Goal: Transaction & Acquisition: Purchase product/service

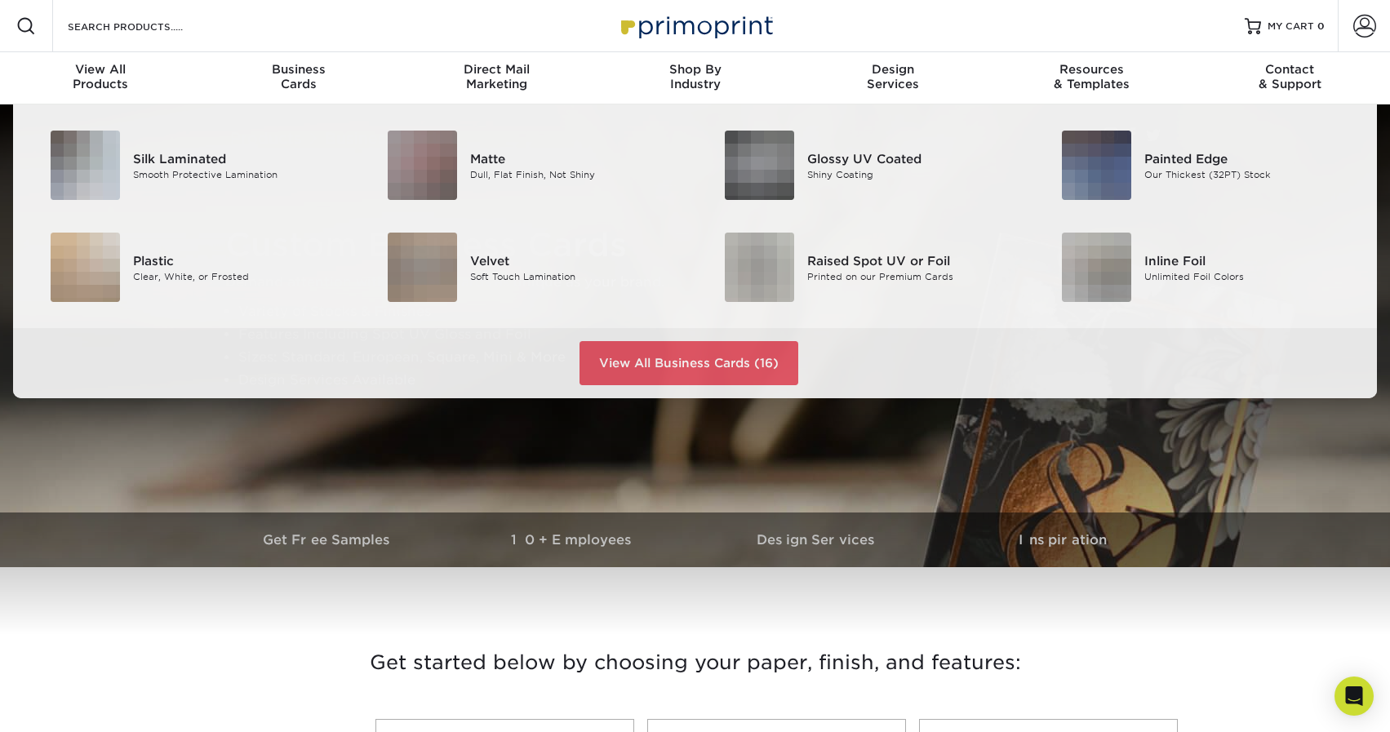
click at [226, 29] on div "Resources Menu Search Products Account SIGN IN CREATE AN ACCOUNT forgot passwor…" at bounding box center [695, 26] width 1390 height 52
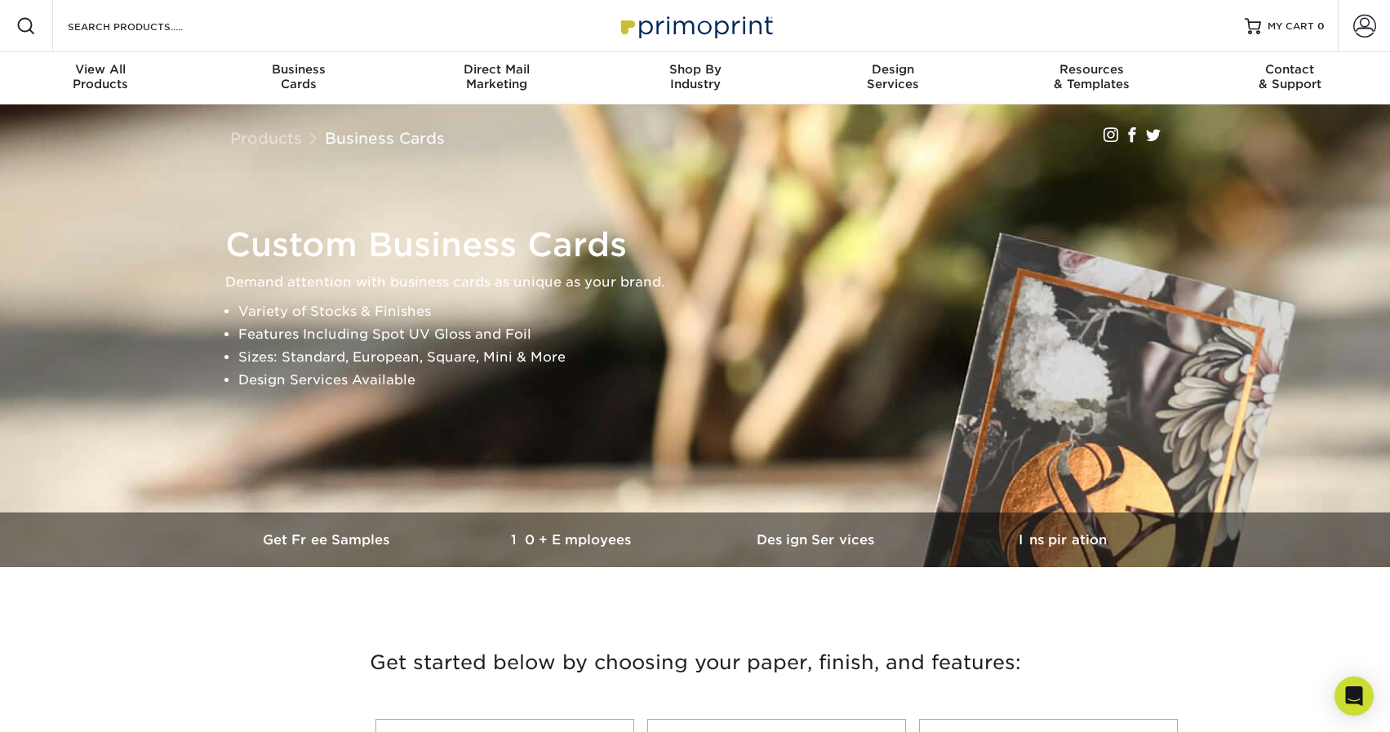
click at [167, 10] on div "Search Products" at bounding box center [139, 26] width 172 height 52
click at [157, 39] on div "Search Products" at bounding box center [139, 26] width 172 height 52
click at [132, 28] on input "Search Products" at bounding box center [145, 26] width 159 height 20
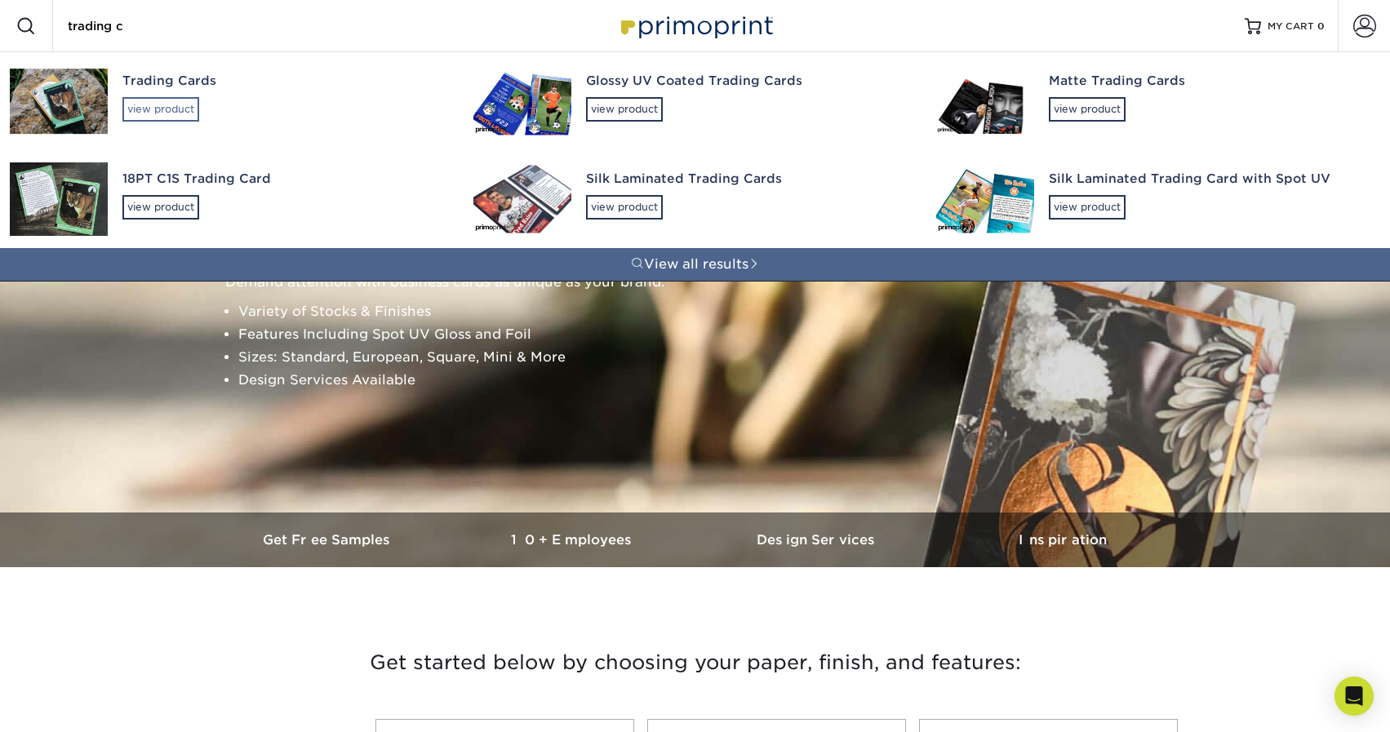
type input "trading c"
click at [149, 109] on div "view product" at bounding box center [160, 109] width 77 height 24
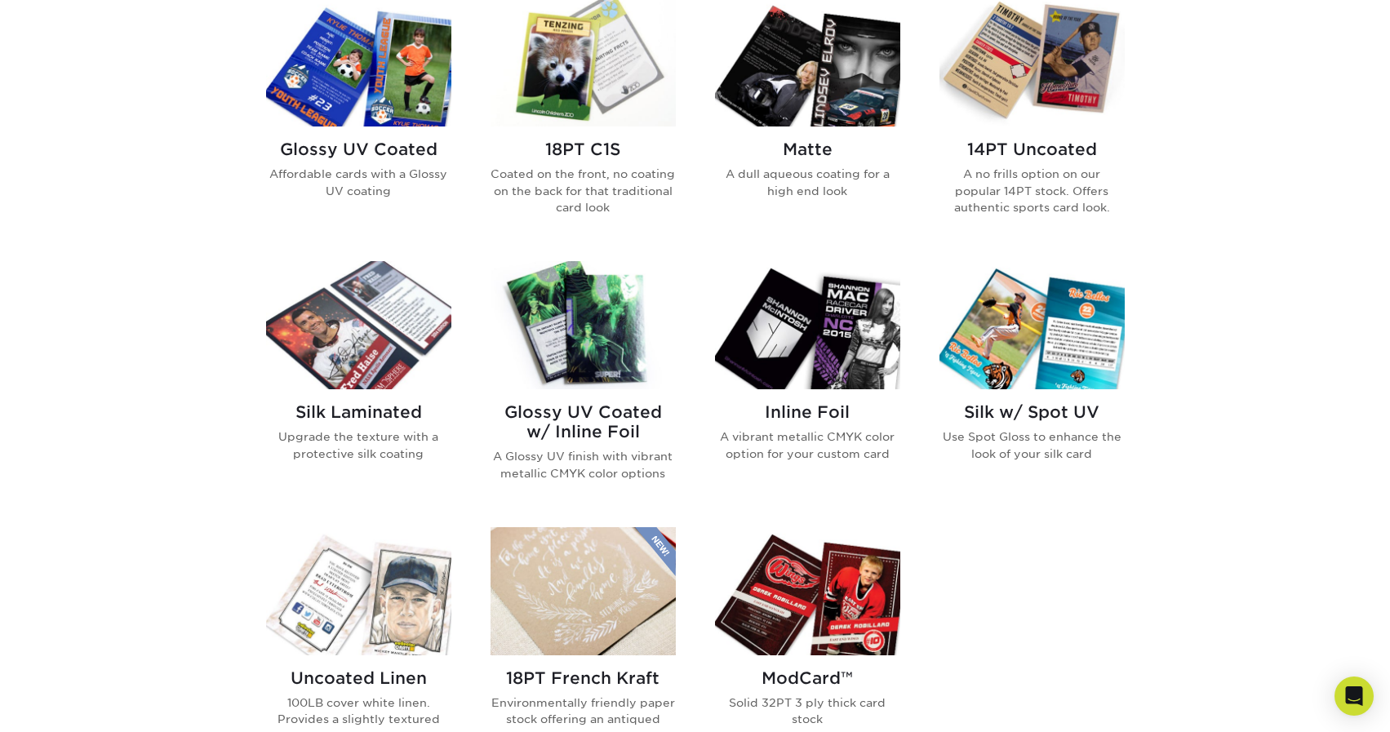
scroll to position [834, 0]
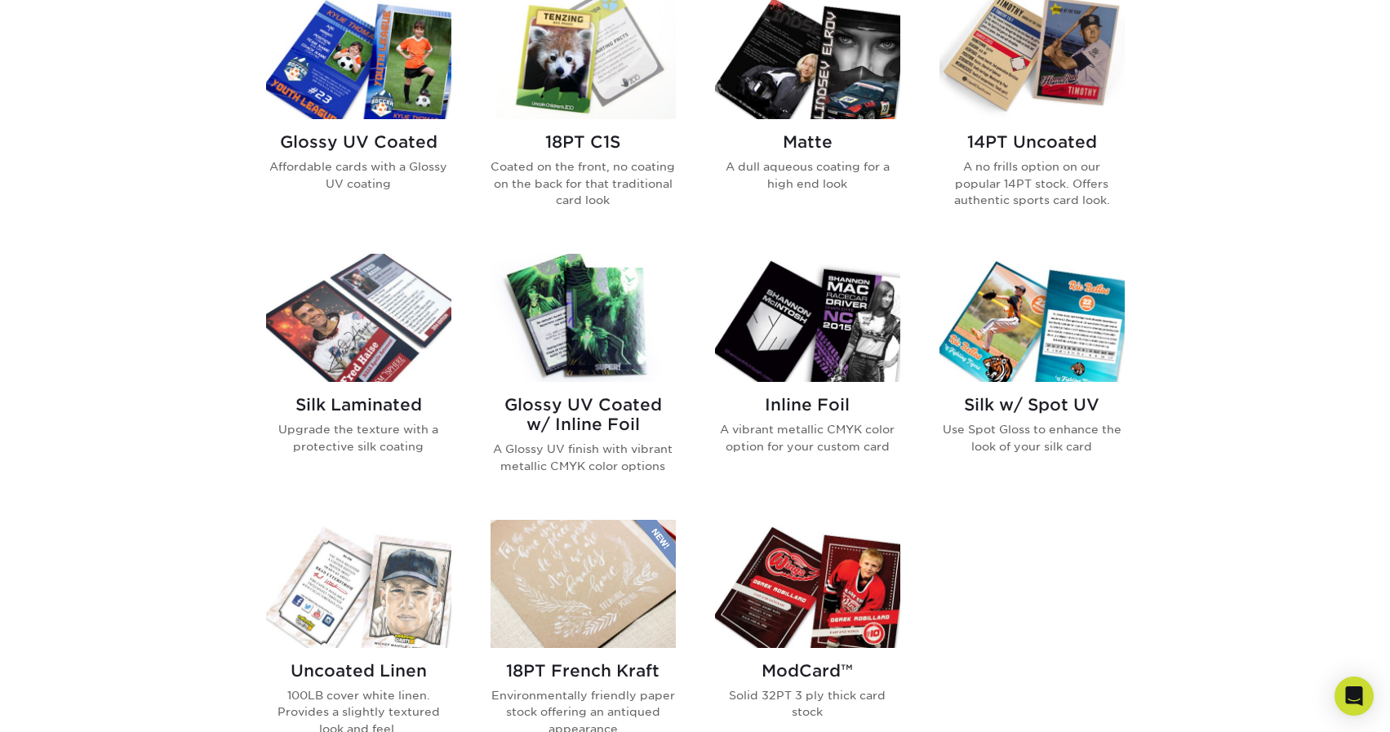
click at [809, 330] on img at bounding box center [807, 318] width 185 height 128
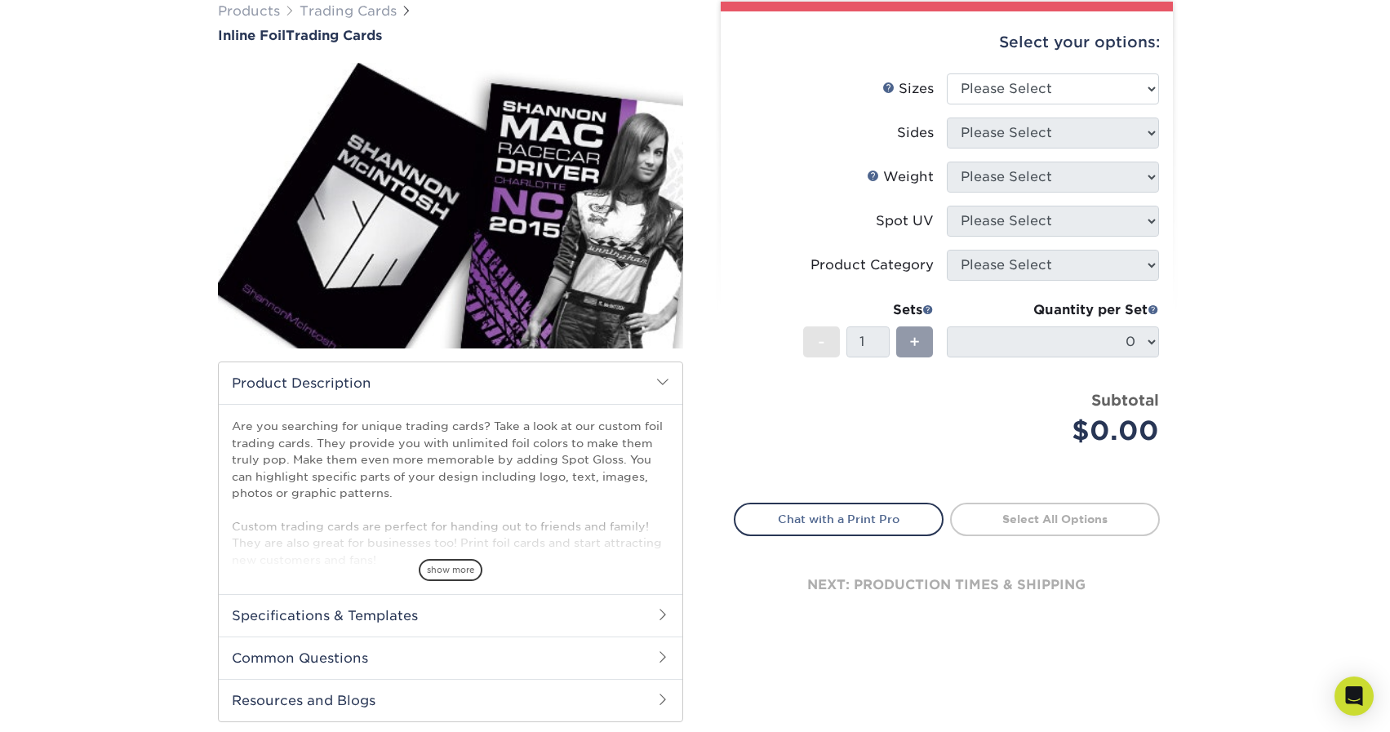
scroll to position [137, 0]
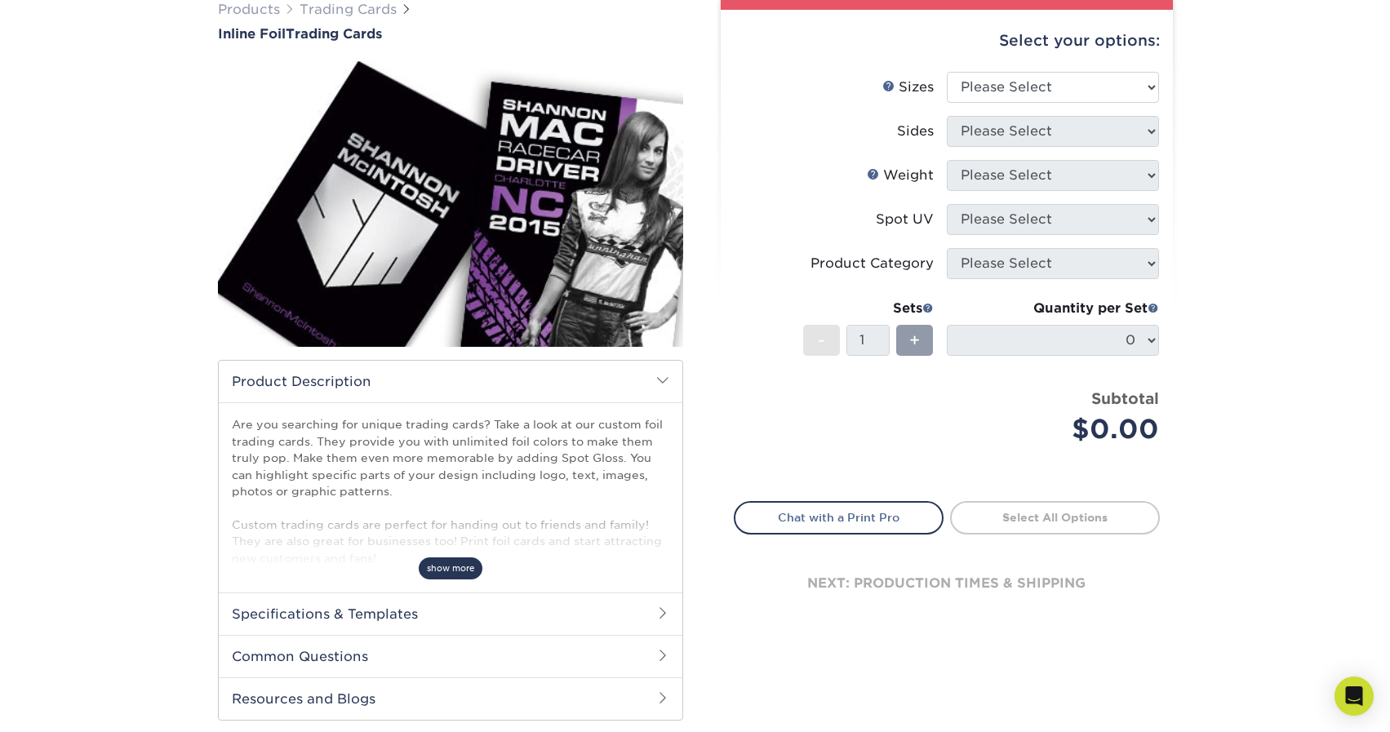
click at [458, 569] on span "show more" at bounding box center [451, 568] width 64 height 22
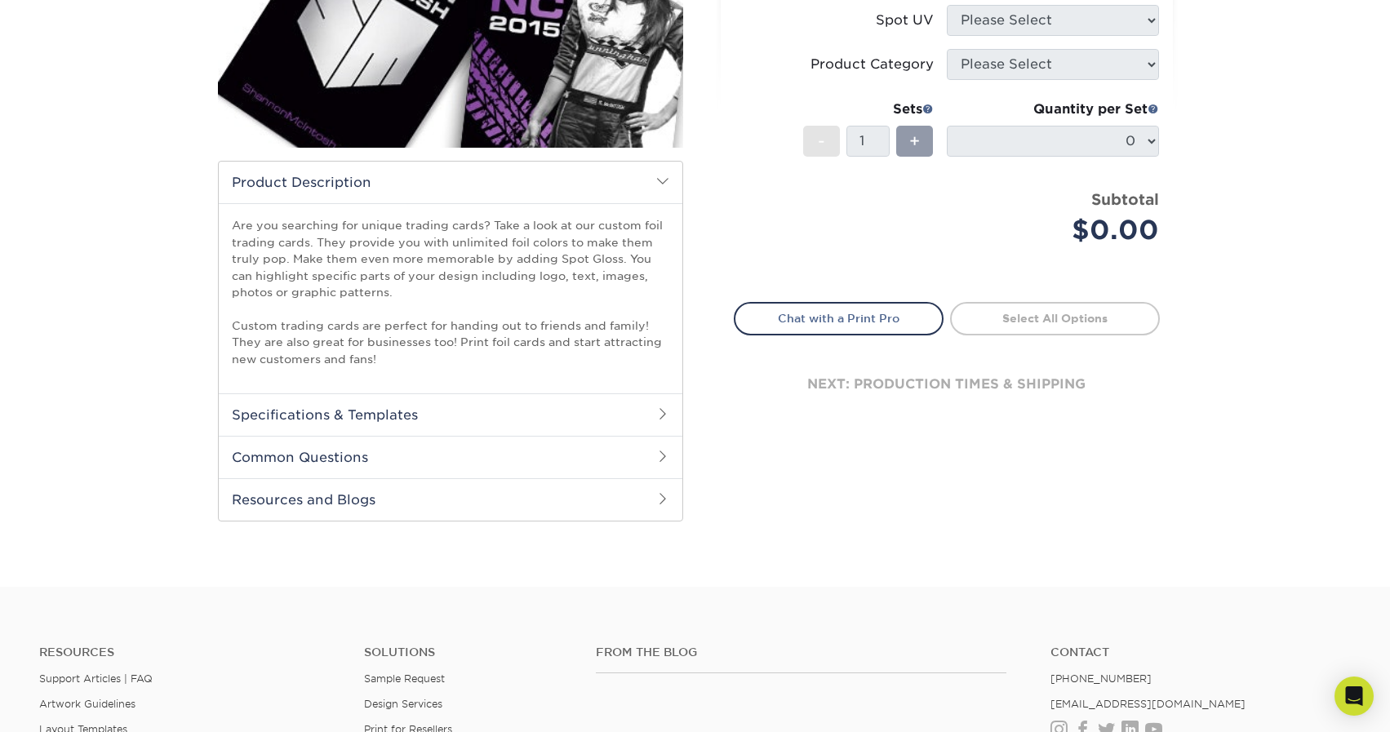
scroll to position [193, 0]
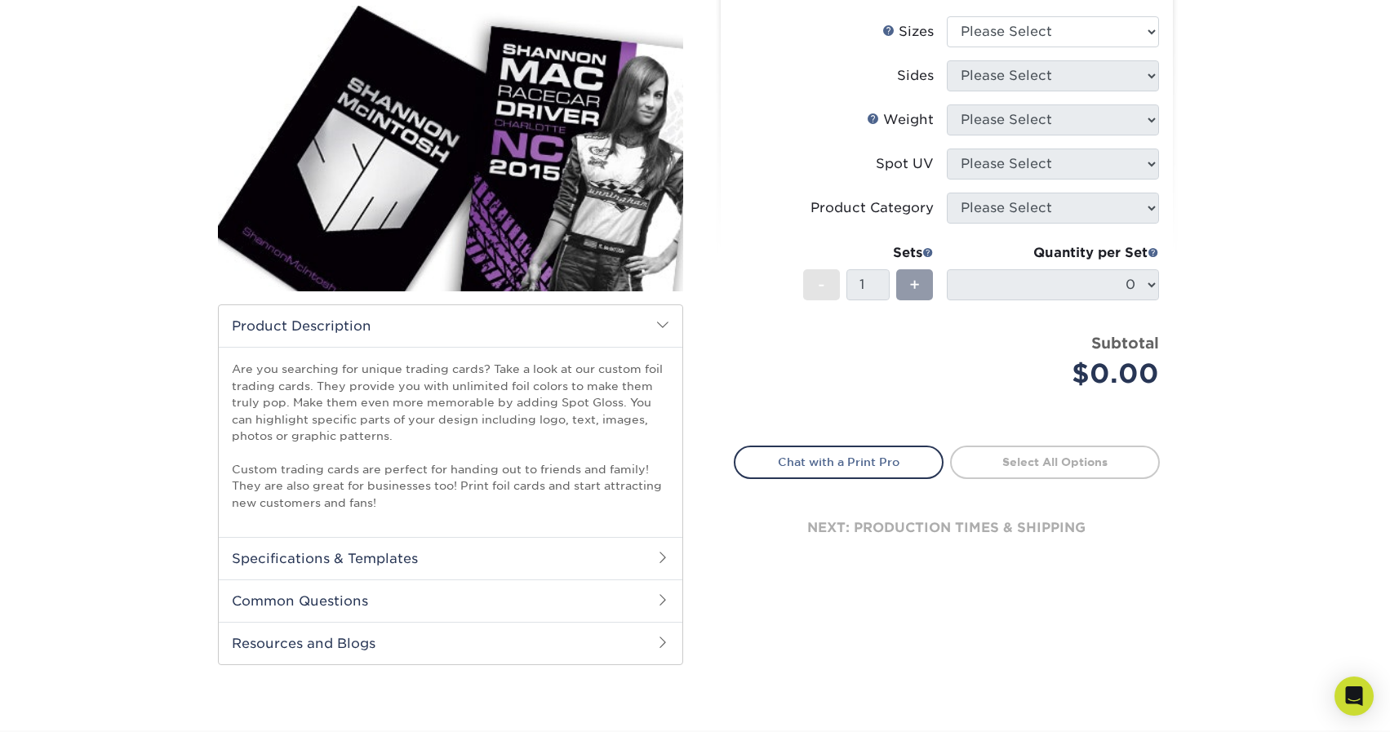
click at [625, 155] on img at bounding box center [450, 149] width 465 height 322
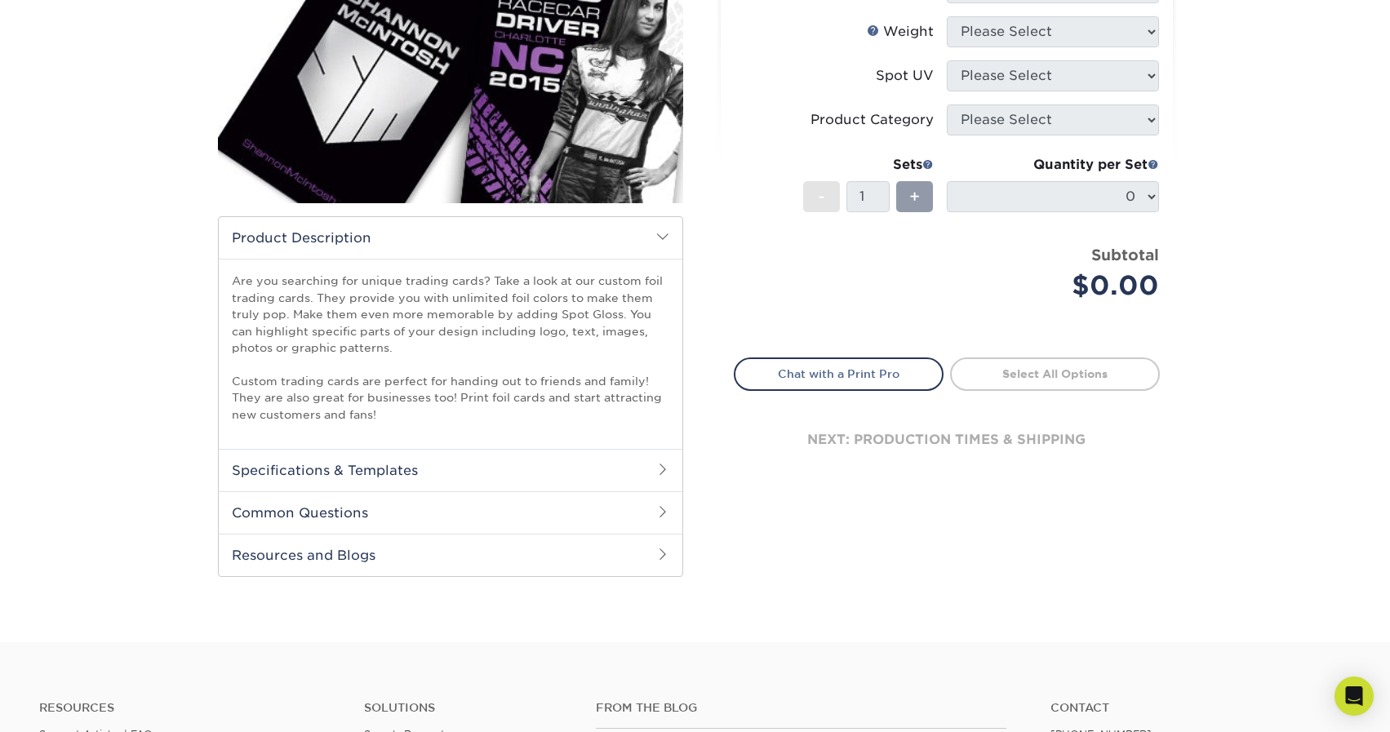
scroll to position [287, 0]
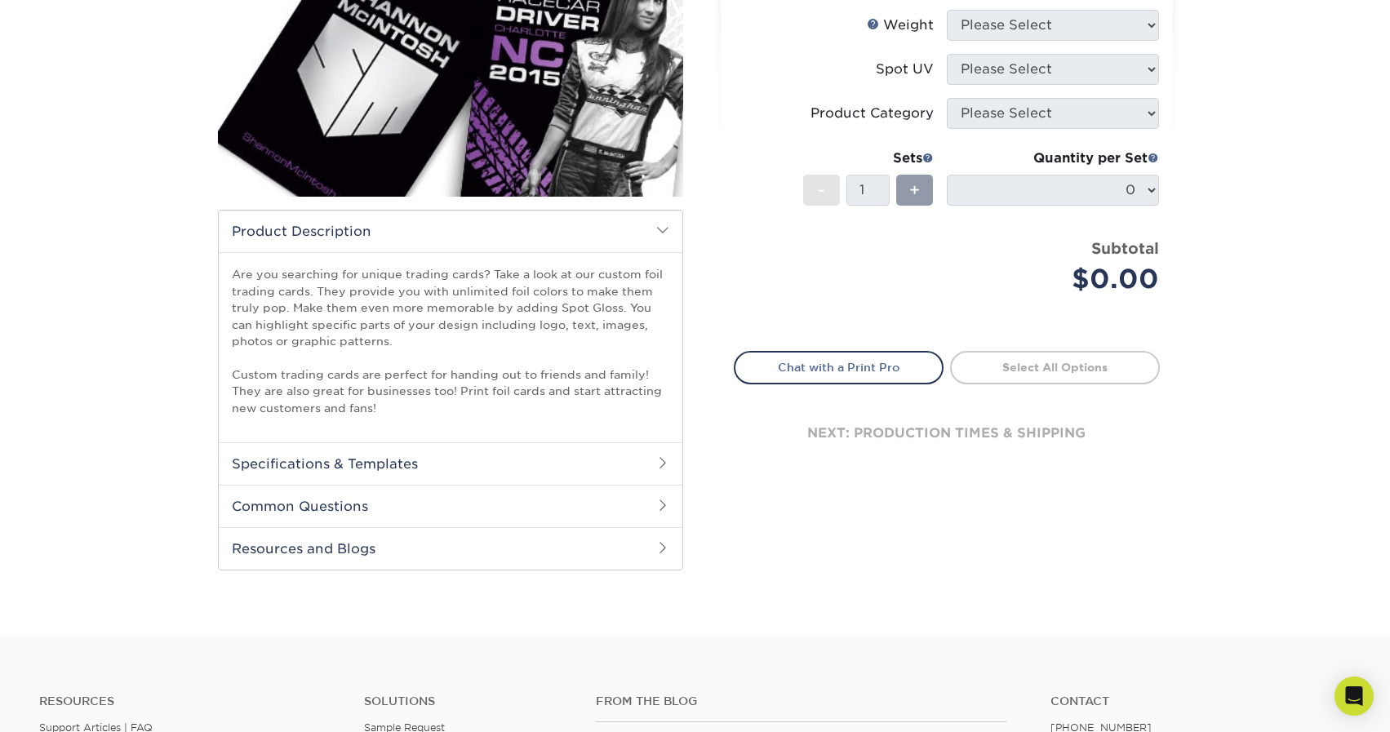
click at [493, 465] on h2 "Specifications & Templates" at bounding box center [450, 463] width 463 height 42
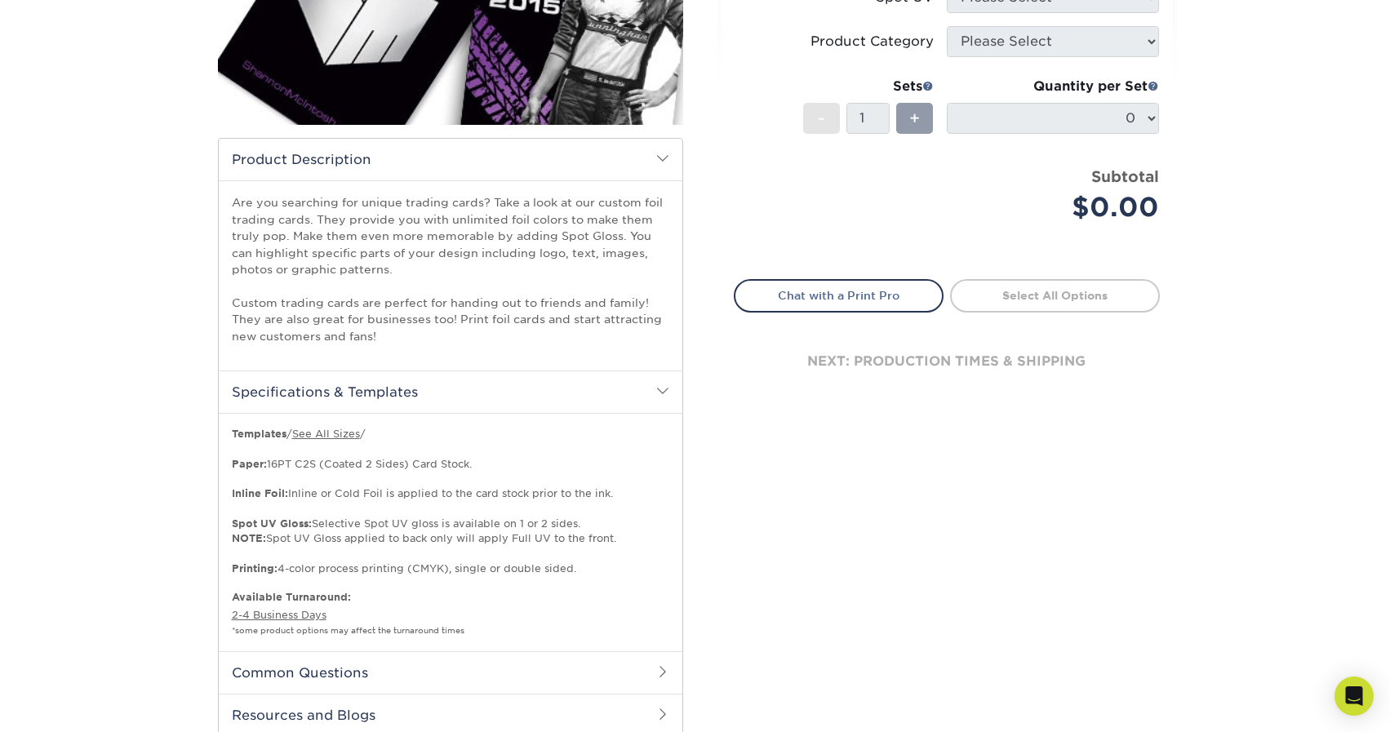
scroll to position [403, 0]
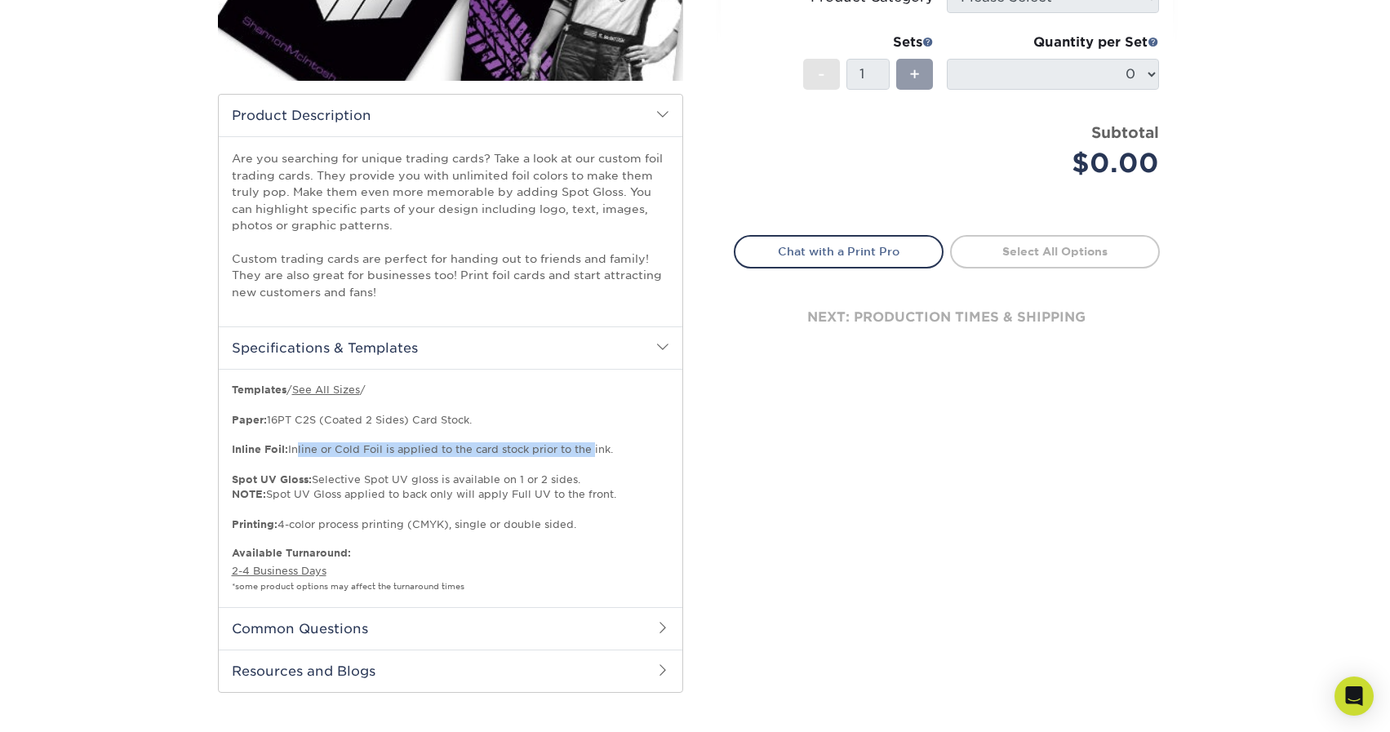
drag, startPoint x: 295, startPoint y: 450, endPoint x: 593, endPoint y: 451, distance: 297.8
click at [593, 451] on p "Templates / See All Sizes / Paper: 16PT C2S (Coated 2 Sides) Card Stock. Inline…" at bounding box center [450, 457] width 437 height 149
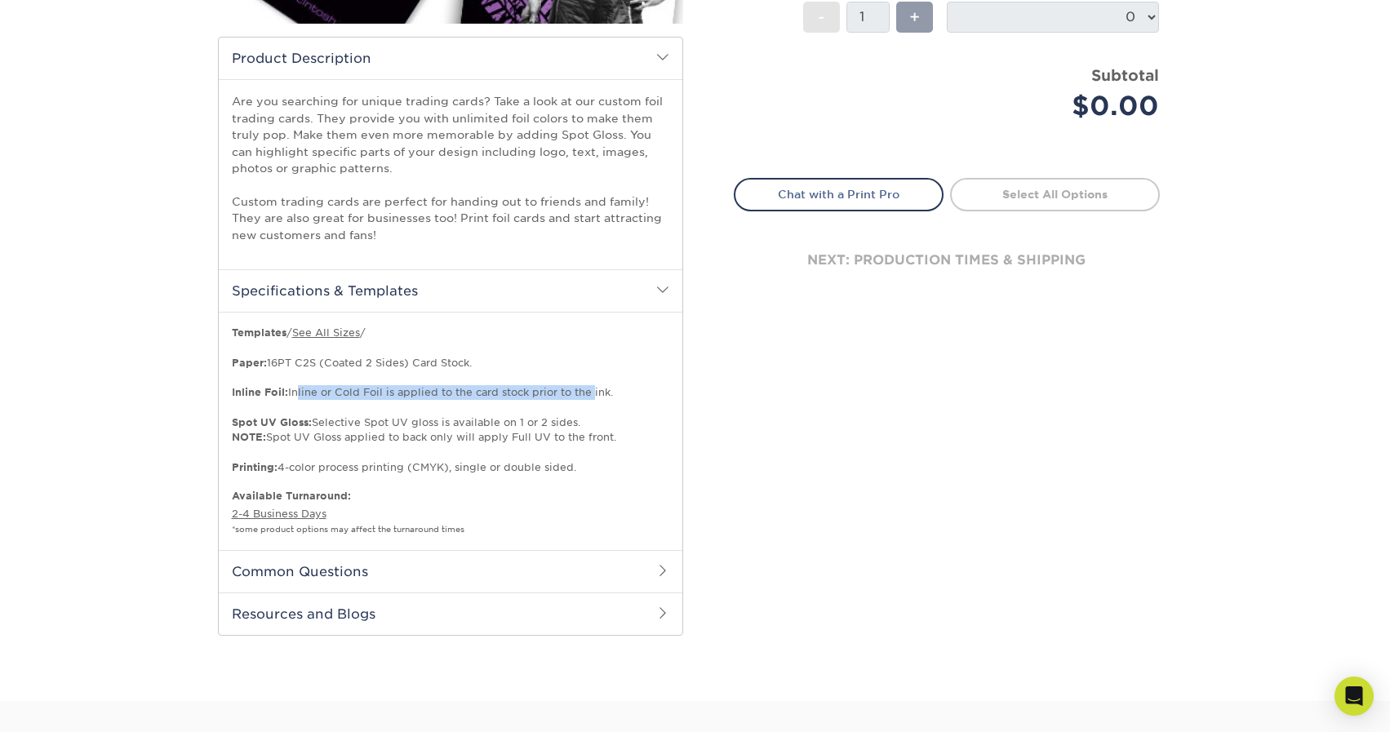
click at [439, 565] on h2 "Common Questions" at bounding box center [450, 571] width 463 height 42
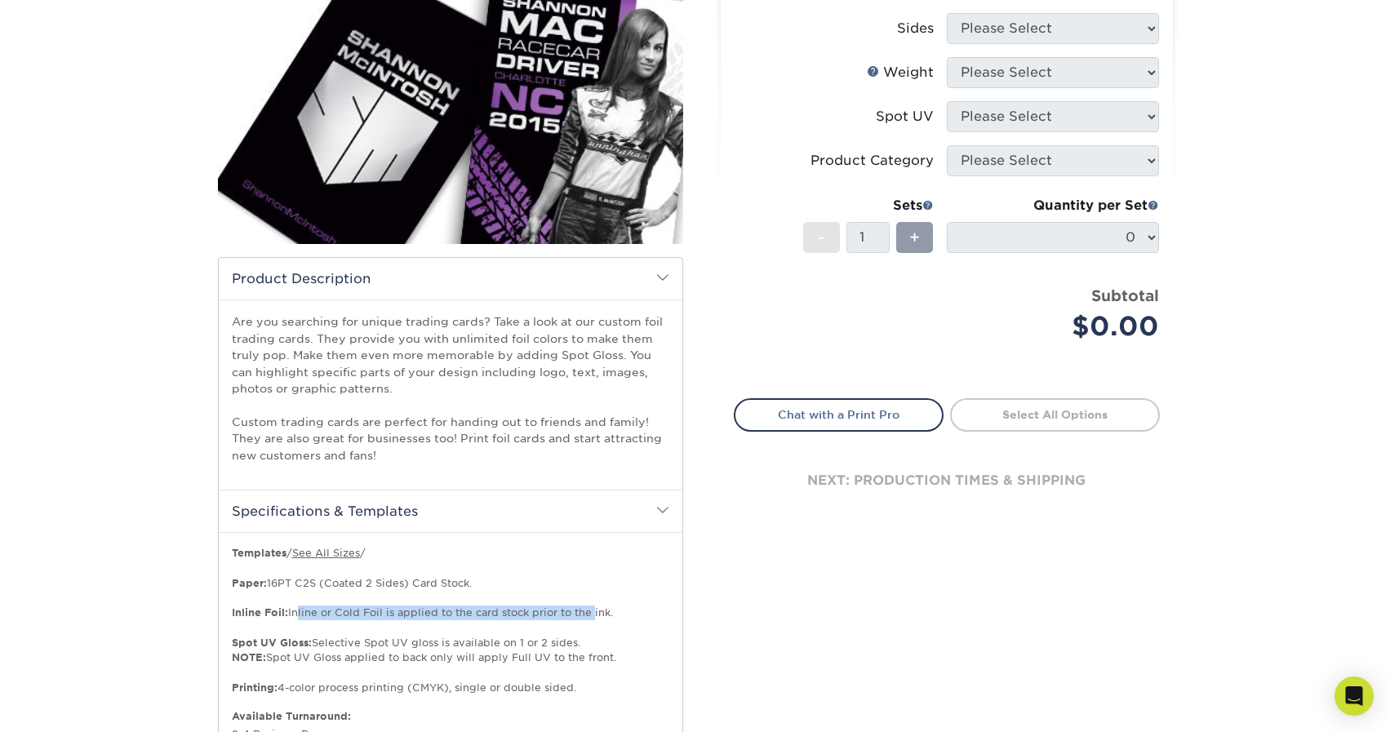
scroll to position [0, 0]
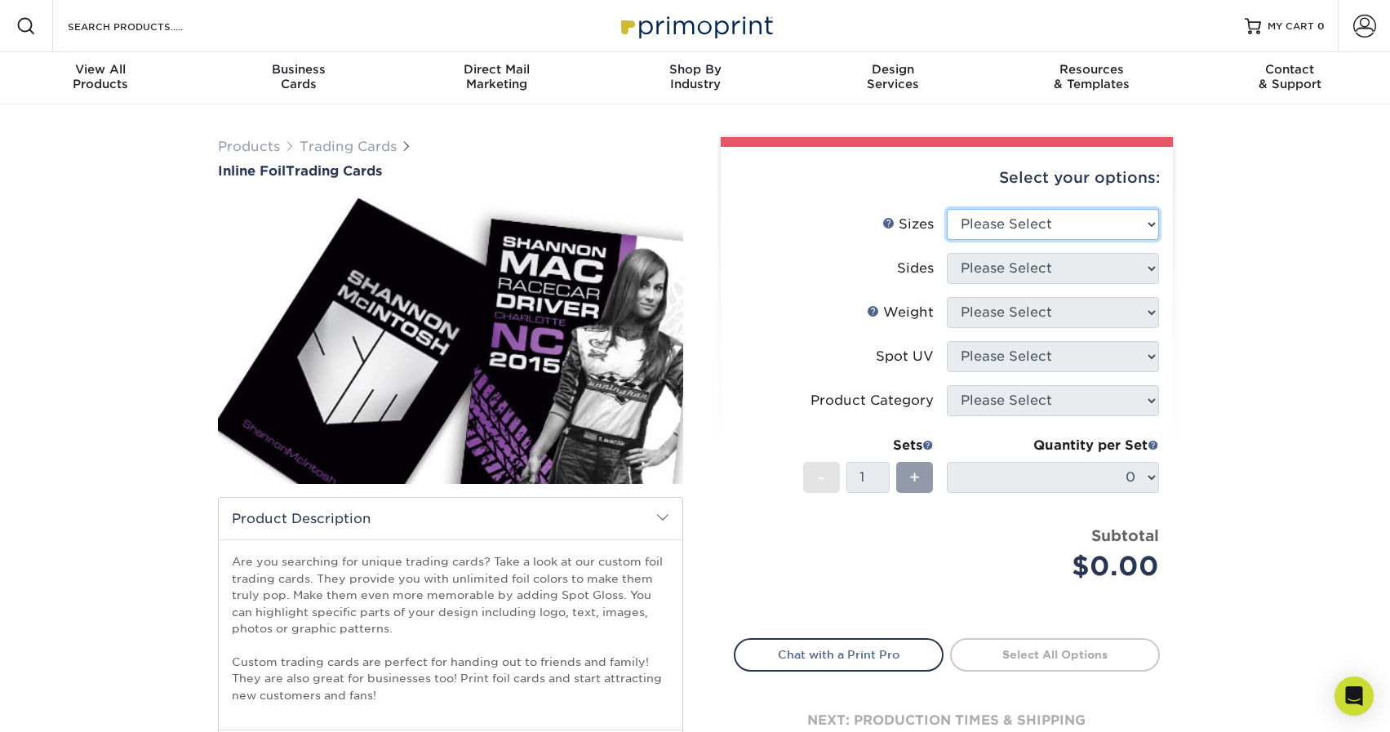
click at [984, 226] on select "Please Select 2.5" x 3.5"" at bounding box center [1053, 224] width 212 height 31
select select "2.50x3.50"
click at [947, 209] on select "Please Select 2.5" x 3.5"" at bounding box center [1053, 224] width 212 height 31
click at [978, 264] on select "Please Select Print Both Sides - Foil Back Only Print Both Sides - Foil Both Si…" at bounding box center [1053, 268] width 212 height 31
select select "e9e9dfb3-fba1-4d60-972c-fd9ca5904d33"
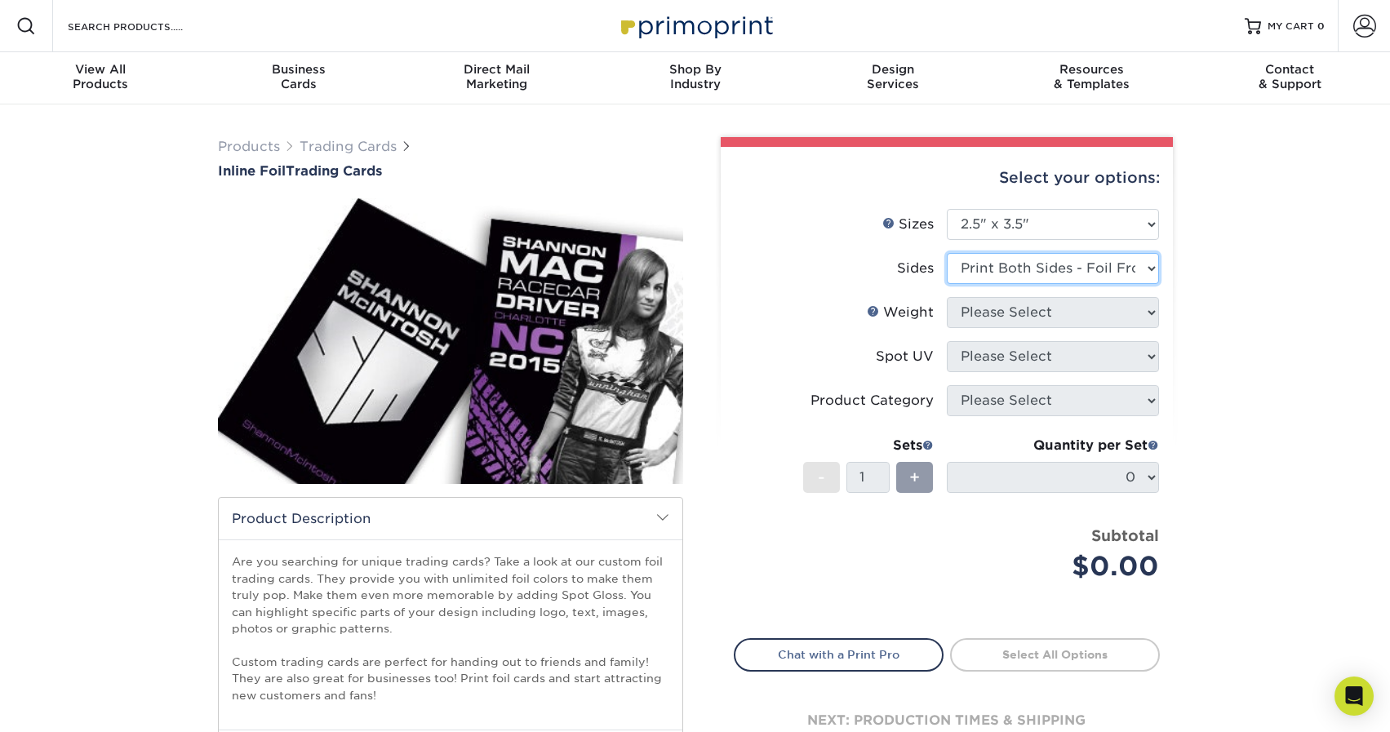
click at [947, 253] on select "Please Select Print Both Sides - Foil Back Only Print Both Sides - Foil Both Si…" at bounding box center [1053, 268] width 212 height 31
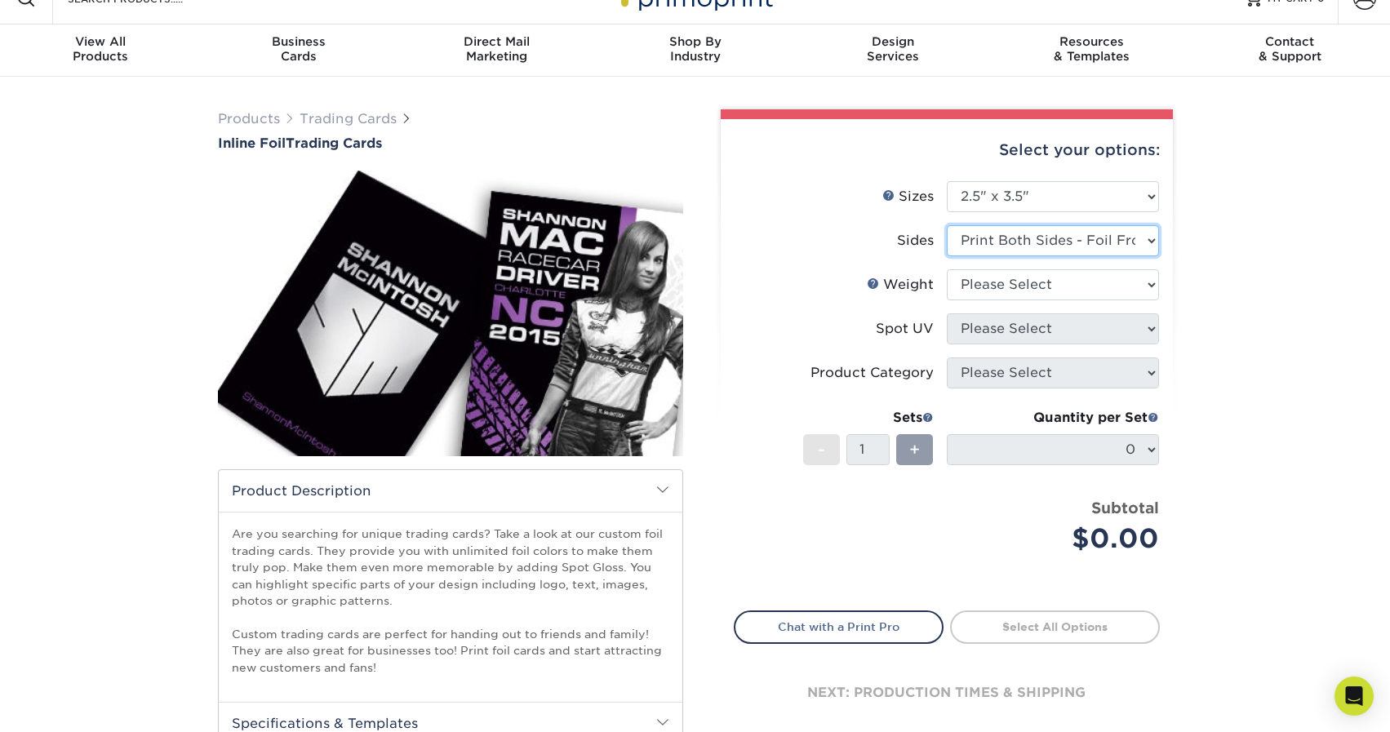
scroll to position [31, 0]
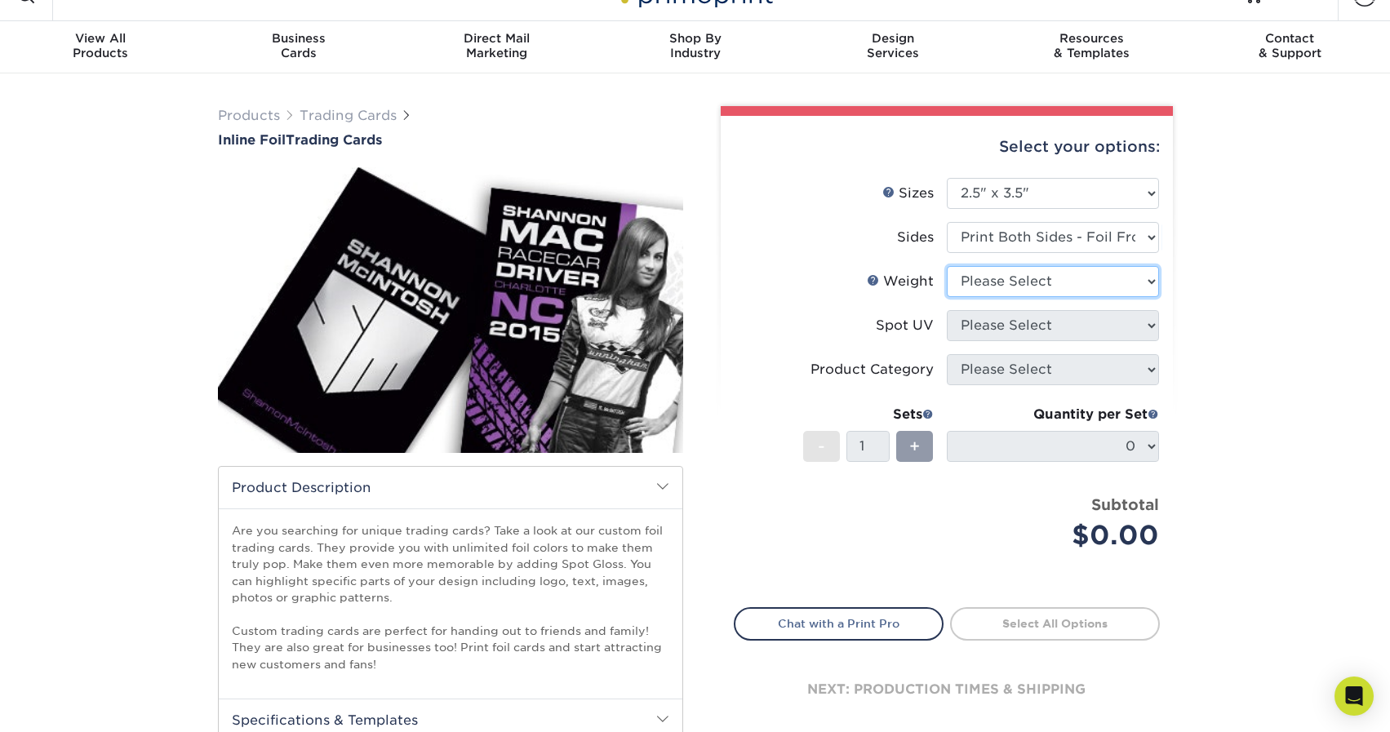
click at [1001, 277] on select "Please Select 16PT" at bounding box center [1053, 281] width 212 height 31
select select "16PT"
click at [947, 266] on select "Please Select 16PT" at bounding box center [1053, 281] width 212 height 31
click at [996, 335] on select "Please Select No Spot UV Front and Back (Both Sides) Front Only Back Only" at bounding box center [1053, 325] width 212 height 31
click at [947, 310] on select "Please Select No Spot UV Front and Back (Both Sides) Front Only Back Only" at bounding box center [1053, 325] width 212 height 31
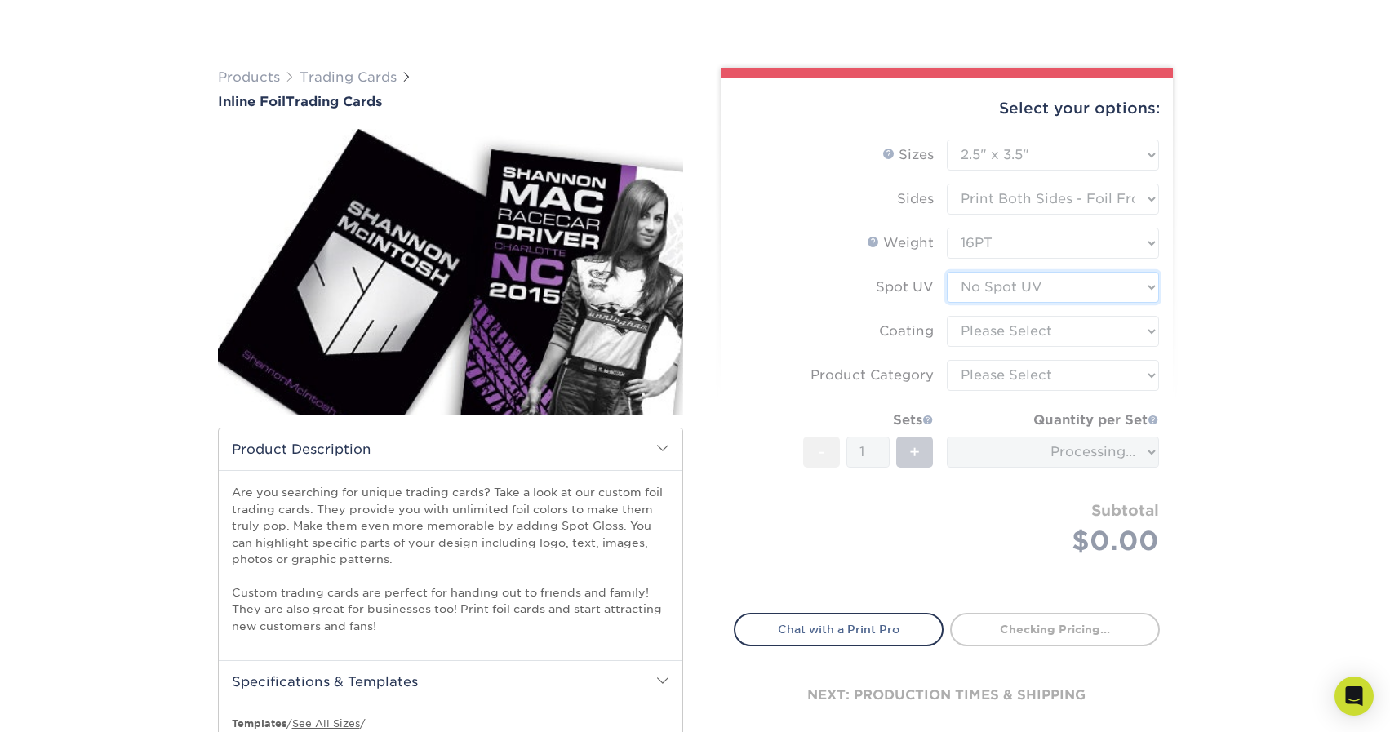
scroll to position [100, 0]
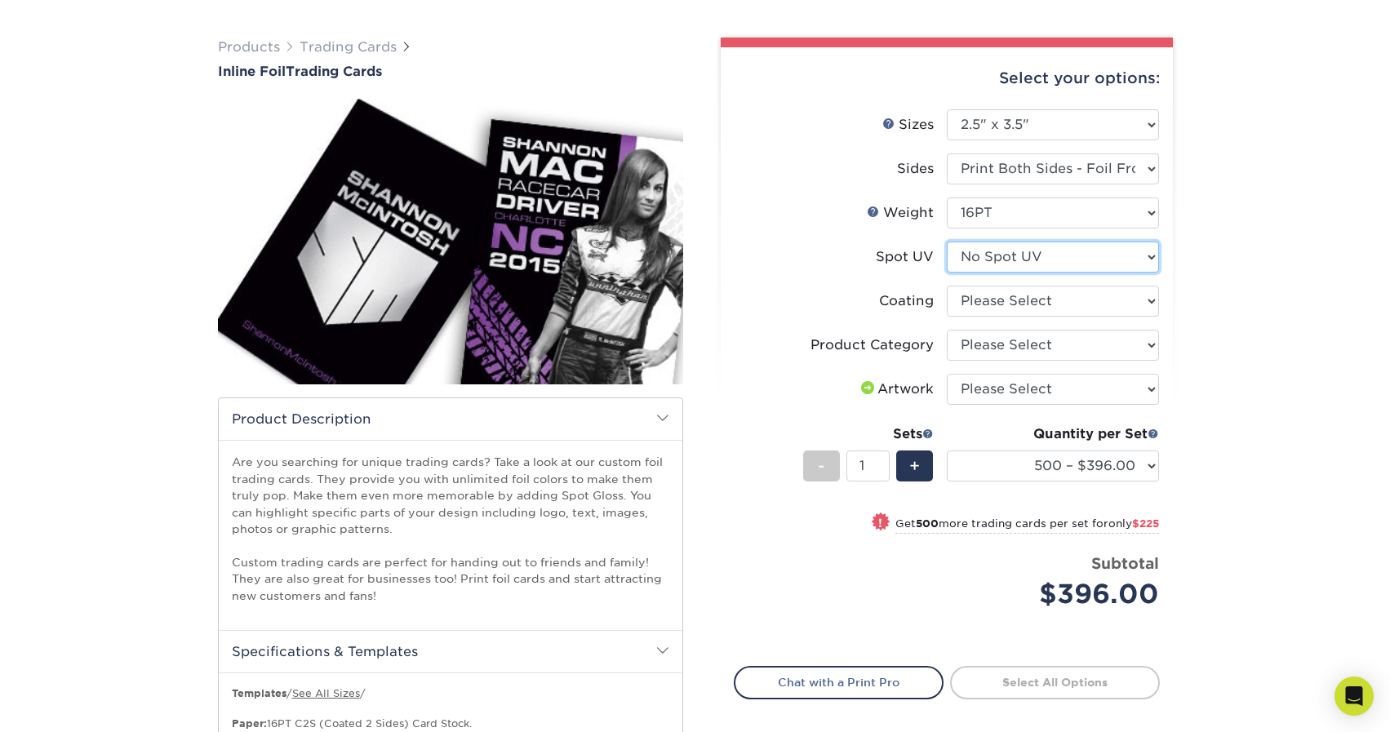
click at [984, 265] on select "Please Select No Spot UV Front and Back (Both Sides) Front Only Back Only" at bounding box center [1053, 257] width 212 height 31
click at [981, 291] on select at bounding box center [1053, 301] width 212 height 31
click at [986, 250] on select "Please Select No Spot UV Front and Back (Both Sides) Front Only Back Only" at bounding box center [1053, 257] width 212 height 31
select select "1"
click at [947, 242] on select "Please Select No Spot UV Front and Back (Both Sides) Front Only Back Only" at bounding box center [1053, 257] width 212 height 31
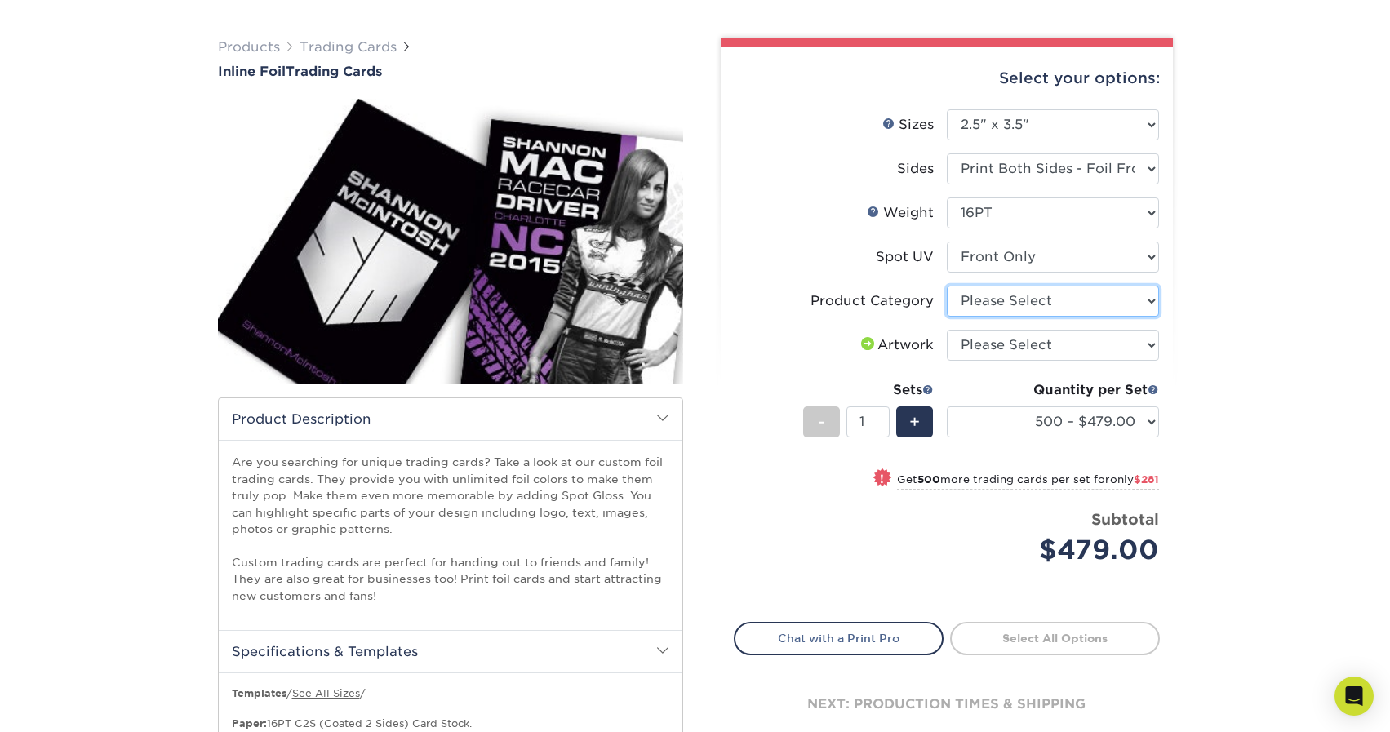
click at [980, 296] on select "Please Select Trading Cards" at bounding box center [1053, 301] width 212 height 31
select select "c2f9bce9-36c2-409d-b101-c29d9d031e18"
click at [947, 286] on select "Please Select Trading Cards" at bounding box center [1053, 301] width 212 height 31
click at [996, 348] on select "Please Select I will upload files I need a design - $100" at bounding box center [1053, 345] width 212 height 31
select select "upload"
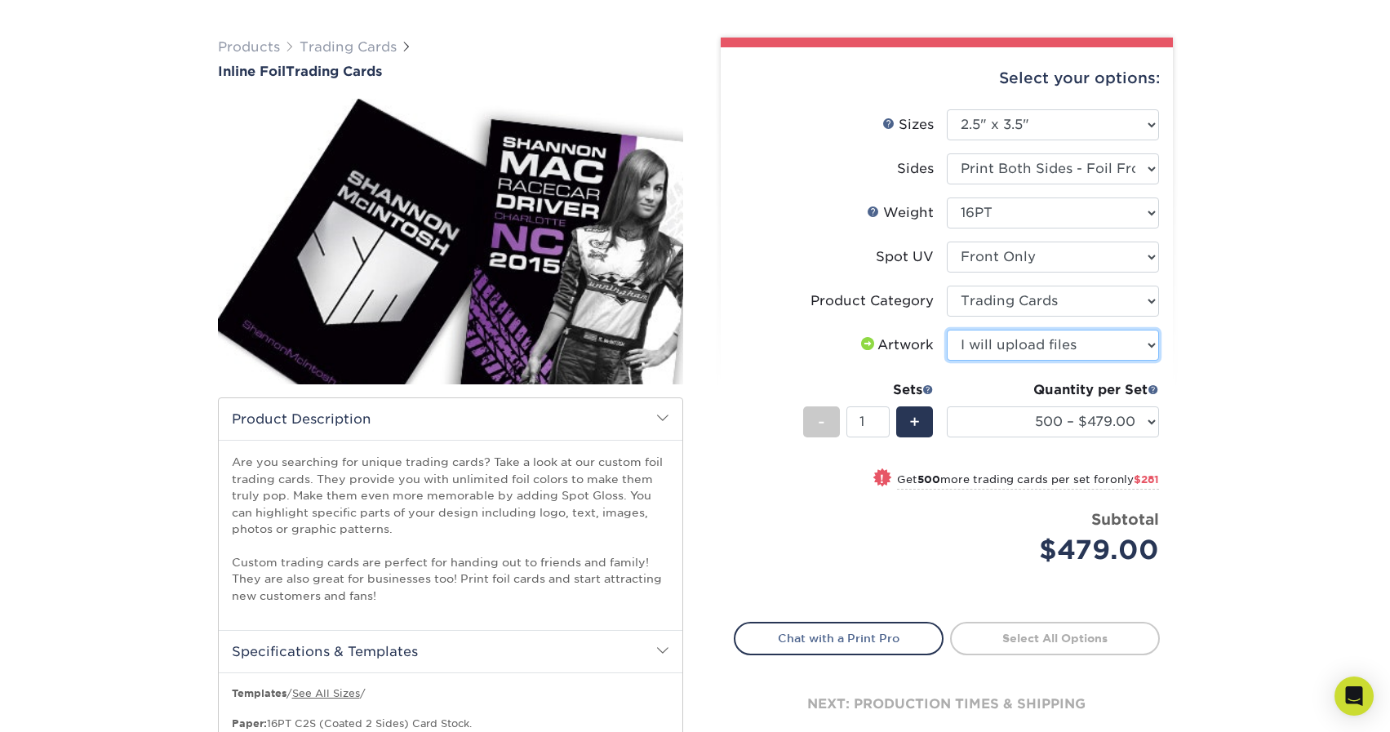
click at [947, 330] on select "Please Select I will upload files I need a design - $100" at bounding box center [1053, 345] width 212 height 31
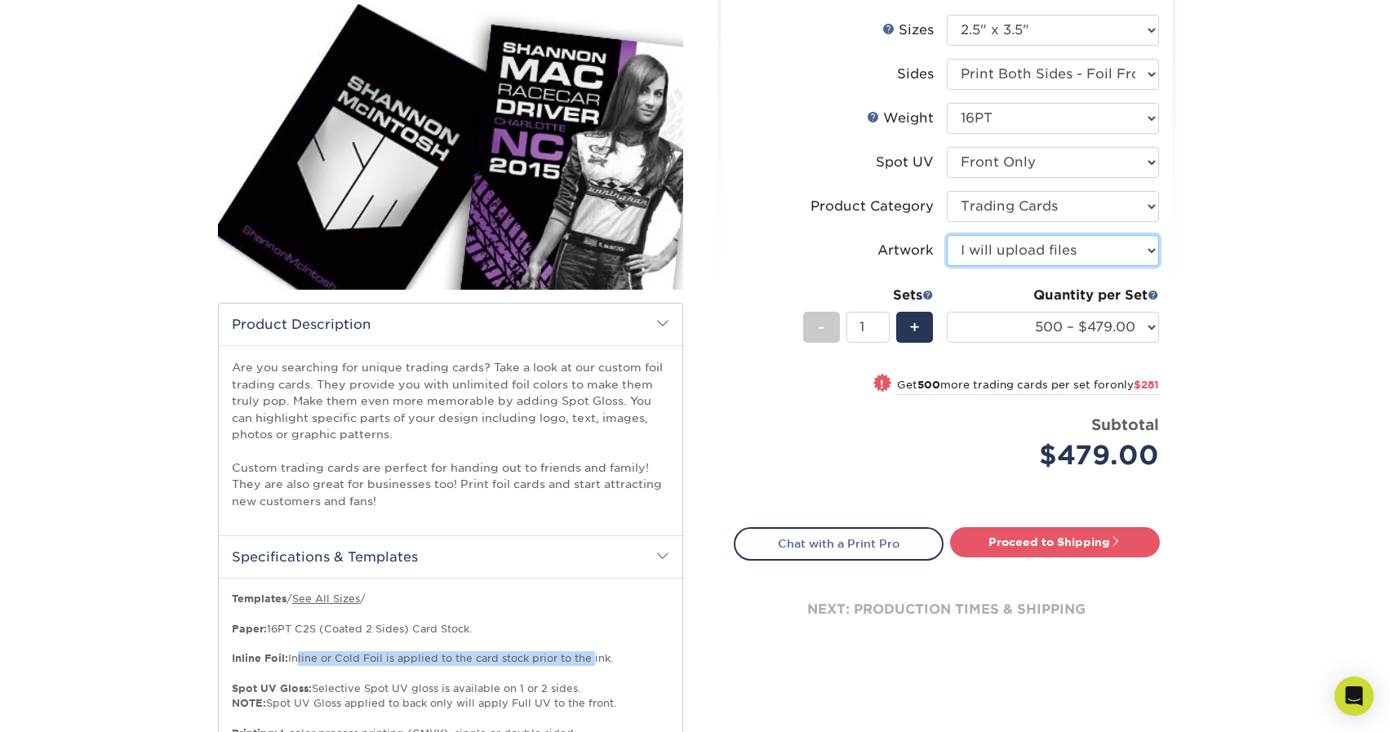
scroll to position [225, 0]
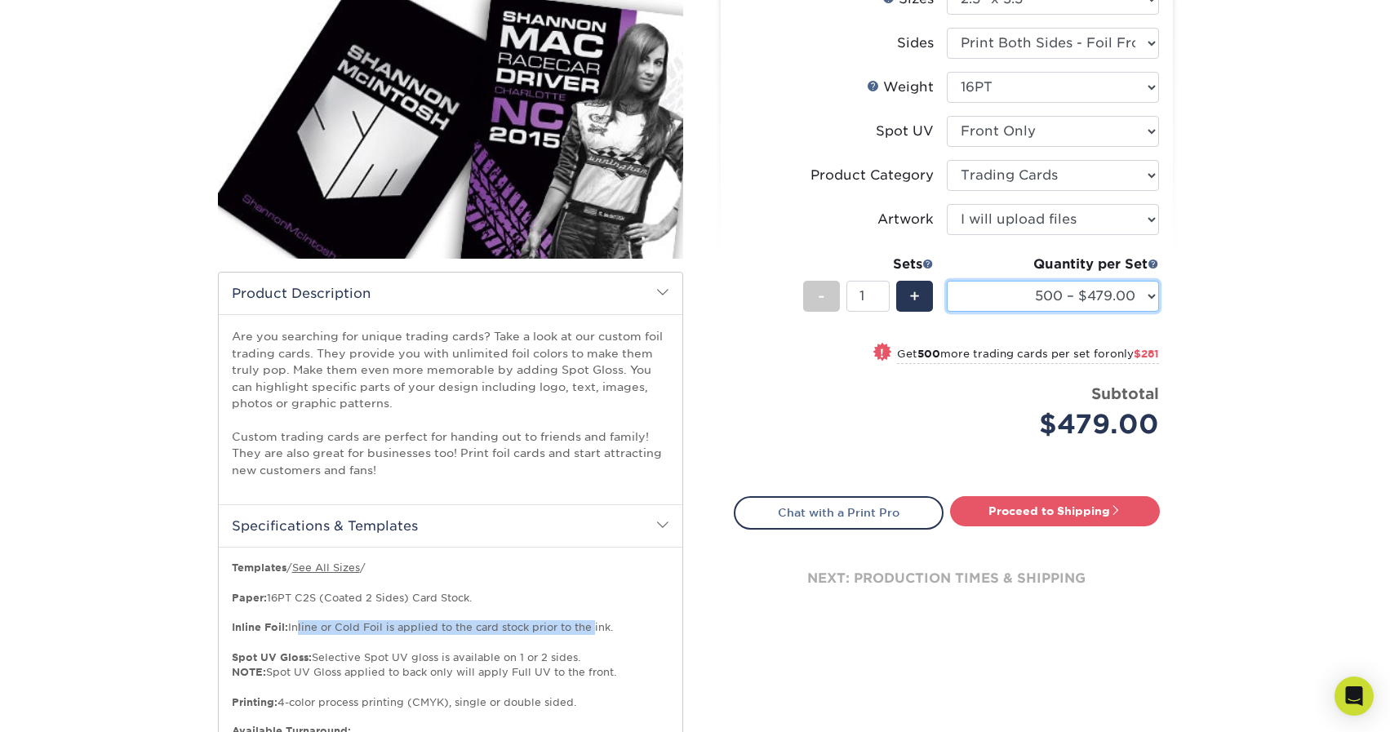
click at [1031, 298] on select "500 – $479.00 1000 – $760.00 2500 – $1104.00 5000 – $1565.00" at bounding box center [1053, 296] width 212 height 31
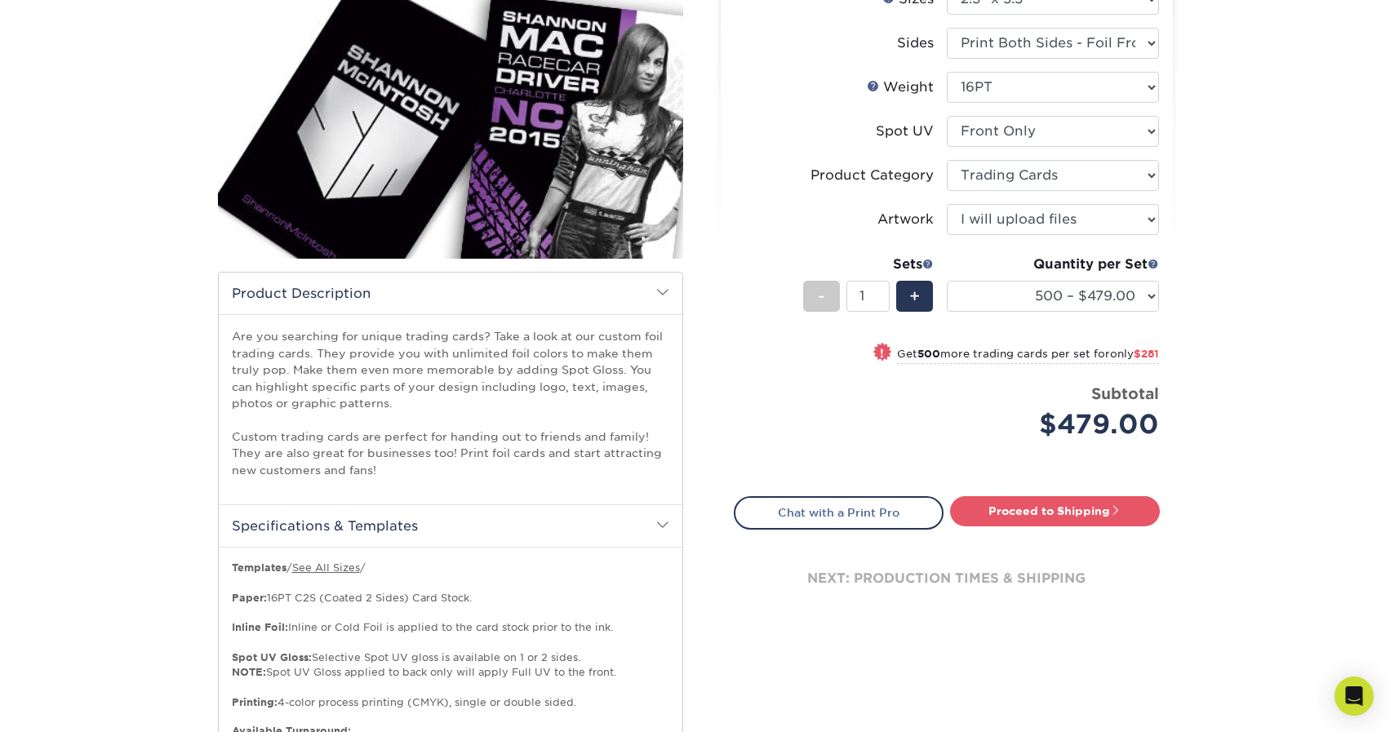
click at [911, 437] on div "Price per set $479.00" at bounding box center [840, 414] width 212 height 62
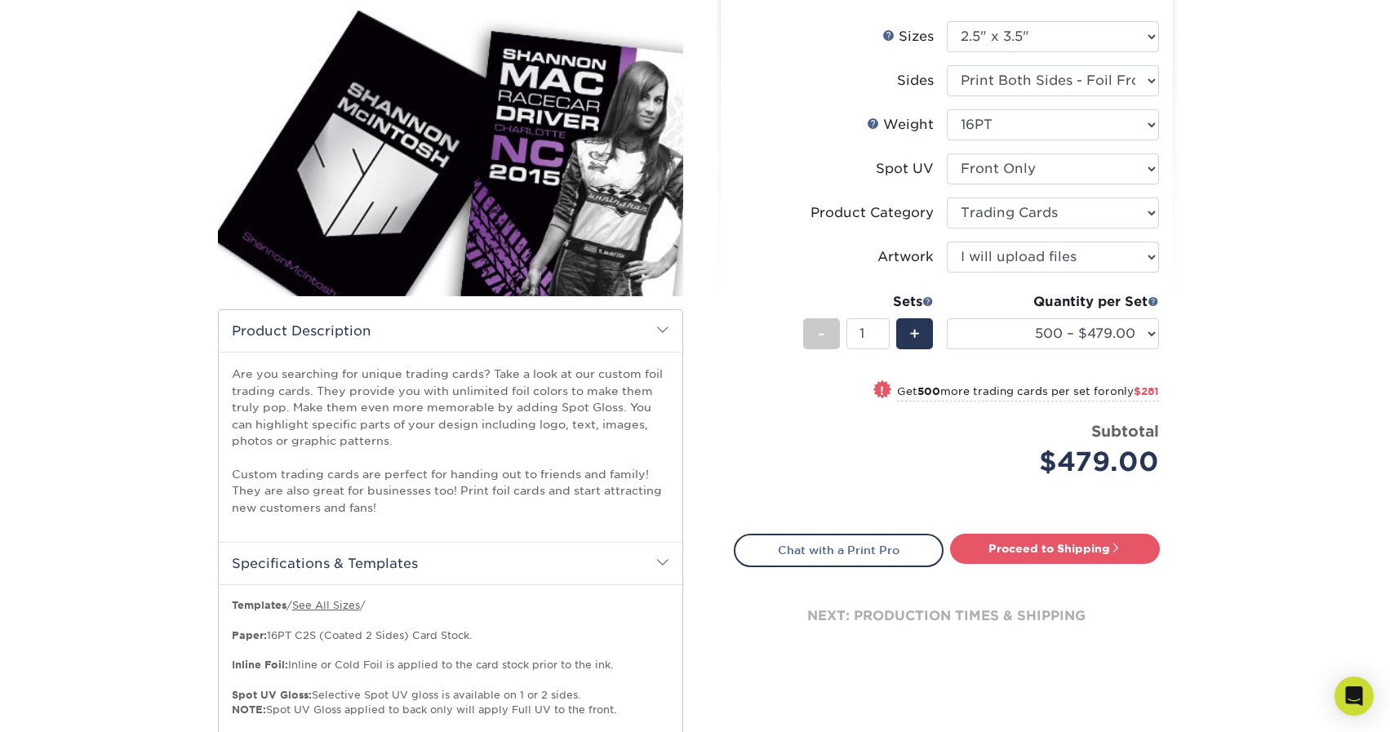
scroll to position [195, 0]
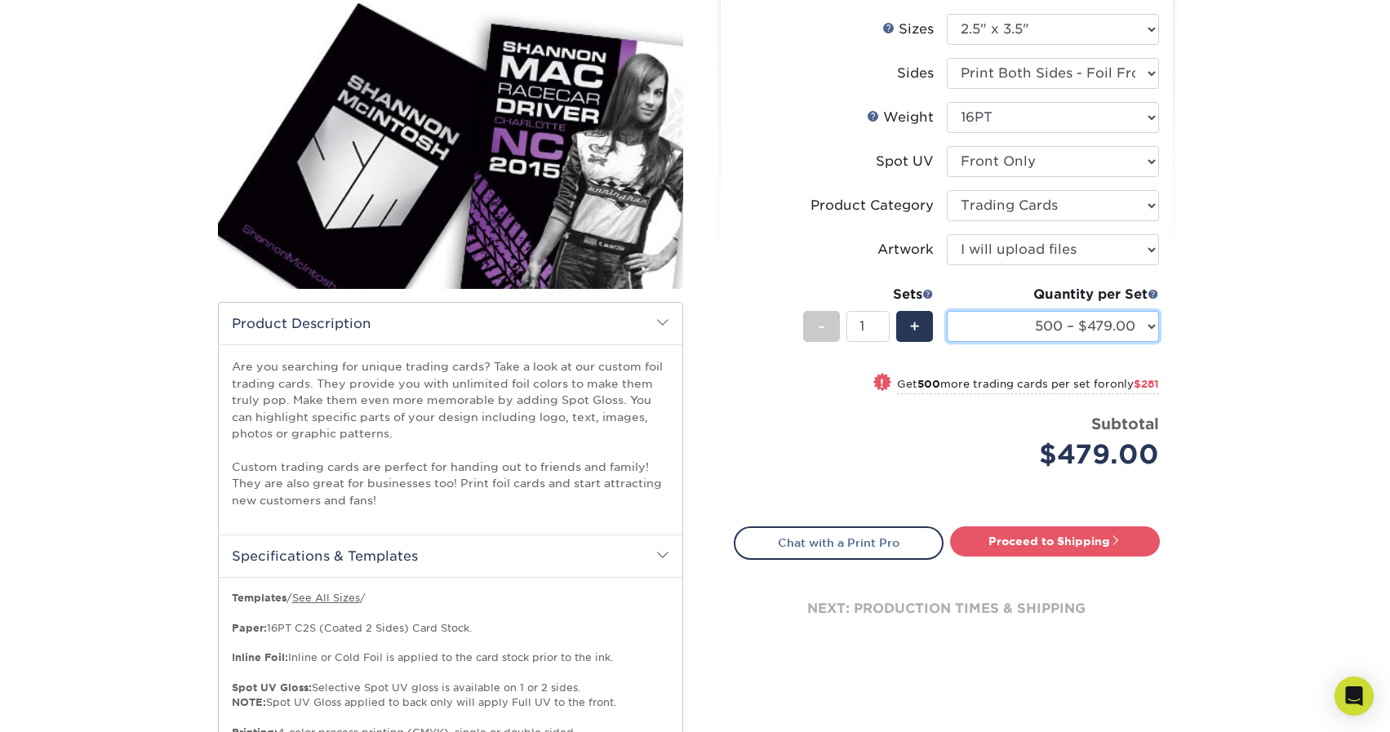
click at [1018, 318] on select "500 – $479.00 1000 – $760.00 2500 – $1104.00 5000 – $1565.00" at bounding box center [1053, 326] width 212 height 31
click at [947, 311] on select "500 – $479.00 1000 – $760.00 2500 – $1104.00 5000 – $1565.00" at bounding box center [1053, 326] width 212 height 31
click at [1019, 334] on select "500 – $479.00 1000 – $760.00 2500 – $1104.00 5000 – $1565.00" at bounding box center [1053, 326] width 212 height 31
click at [947, 311] on select "500 – $479.00 1000 – $760.00 2500 – $1104.00 5000 – $1565.00" at bounding box center [1053, 326] width 212 height 31
click at [989, 332] on select "500 – $479.00 1000 – $760.00 2500 – $1104.00 5000 – $1565.00" at bounding box center [1053, 326] width 212 height 31
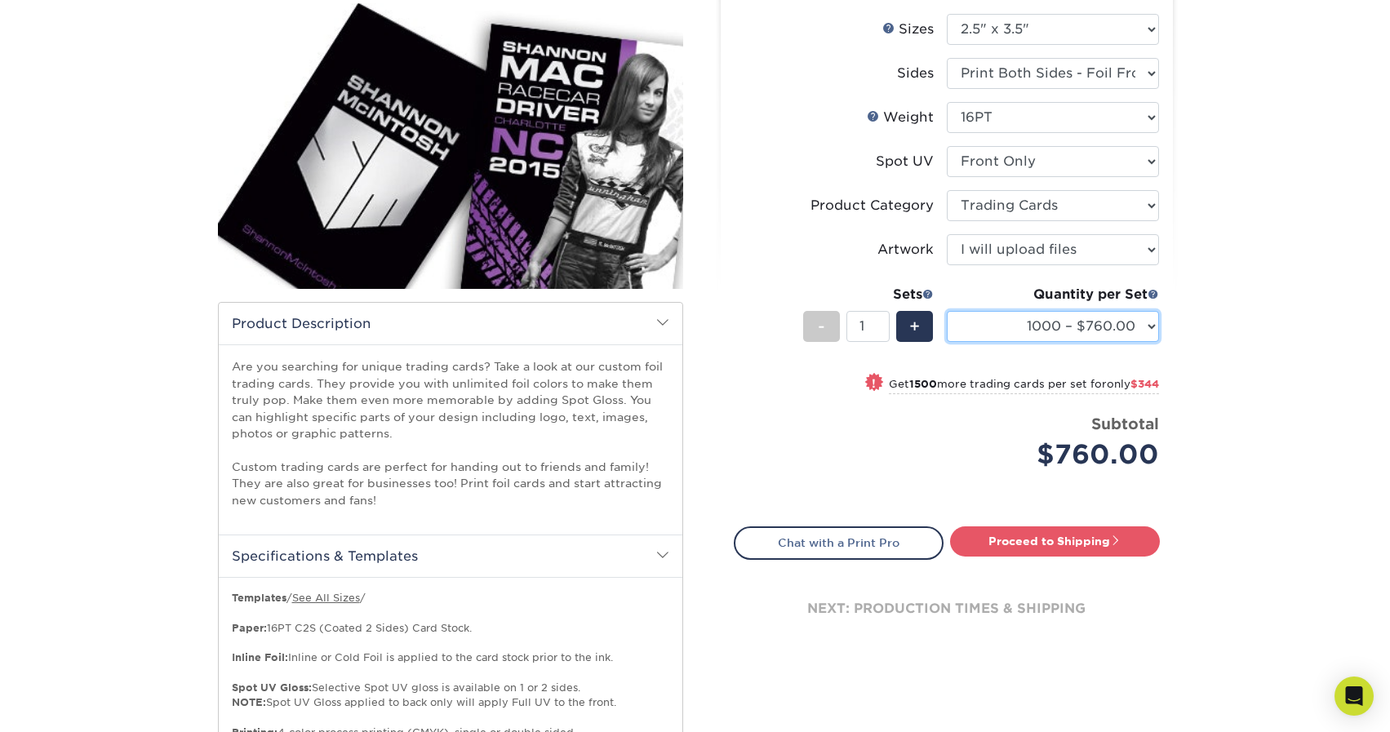
select select "2500 – $1104.00"
click at [947, 311] on select "500 – $479.00 1000 – $760.00 2500 – $1104.00 5000 – $1565.00" at bounding box center [1053, 326] width 212 height 31
click at [939, 449] on div "Price per set $1,104.00" at bounding box center [840, 444] width 212 height 62
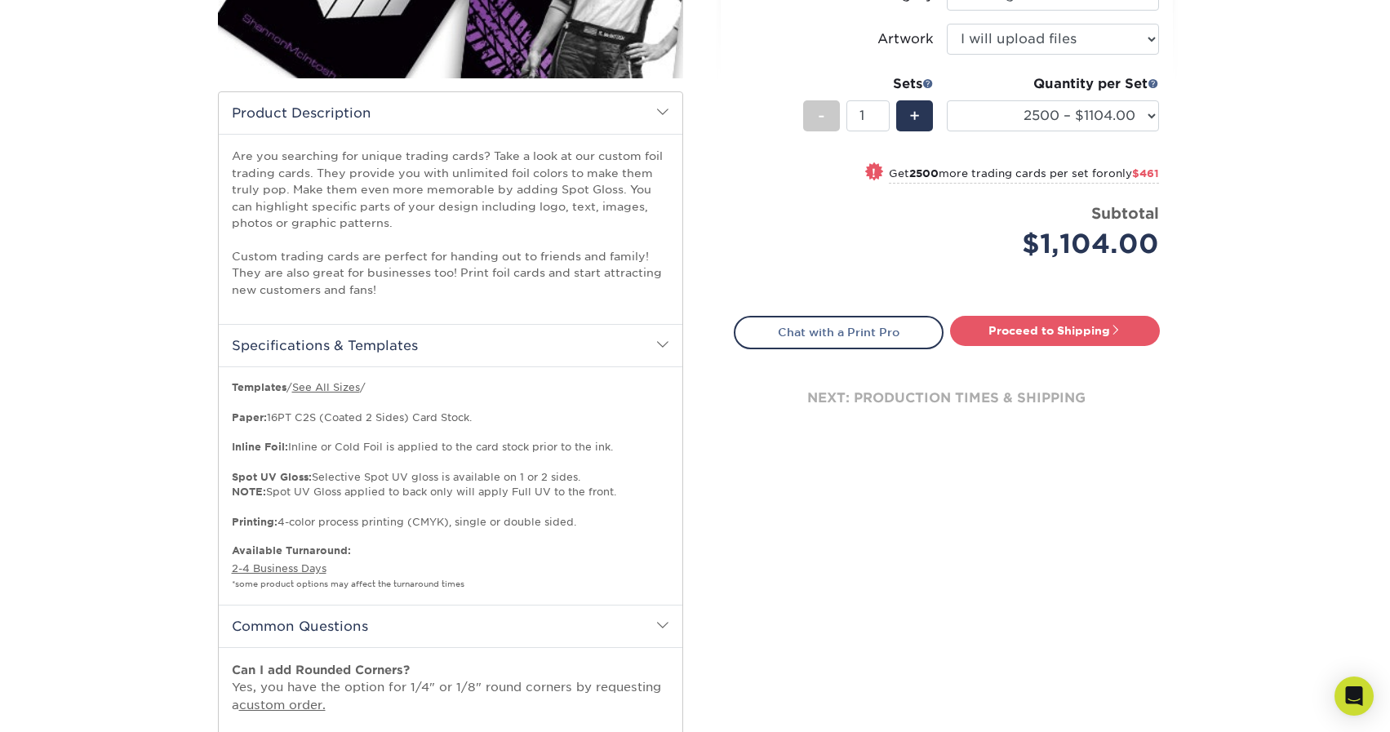
scroll to position [406, 0]
click at [1026, 331] on link "Proceed to Shipping" at bounding box center [1055, 329] width 210 height 29
type input "Set 1"
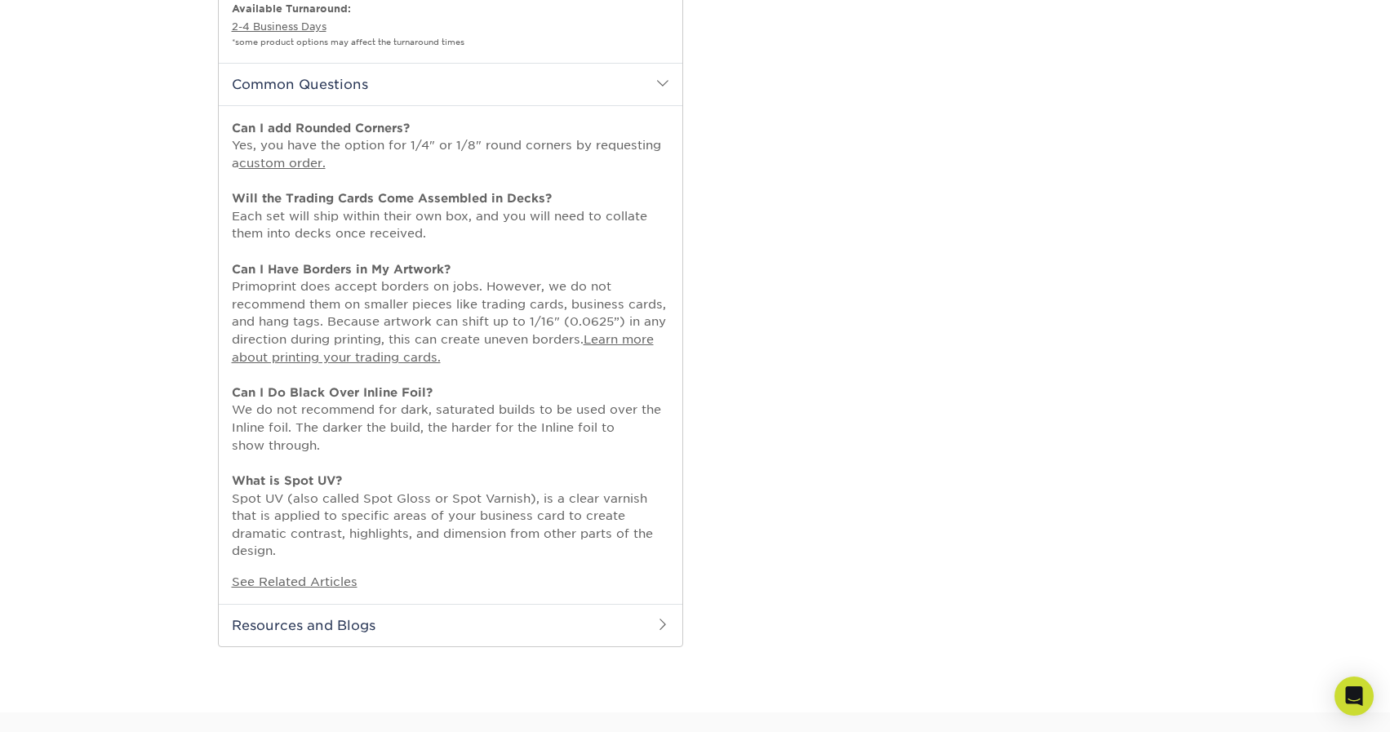
select select "3f99f8ba-f1f3-4914-8d16-36115f1cdbcf"
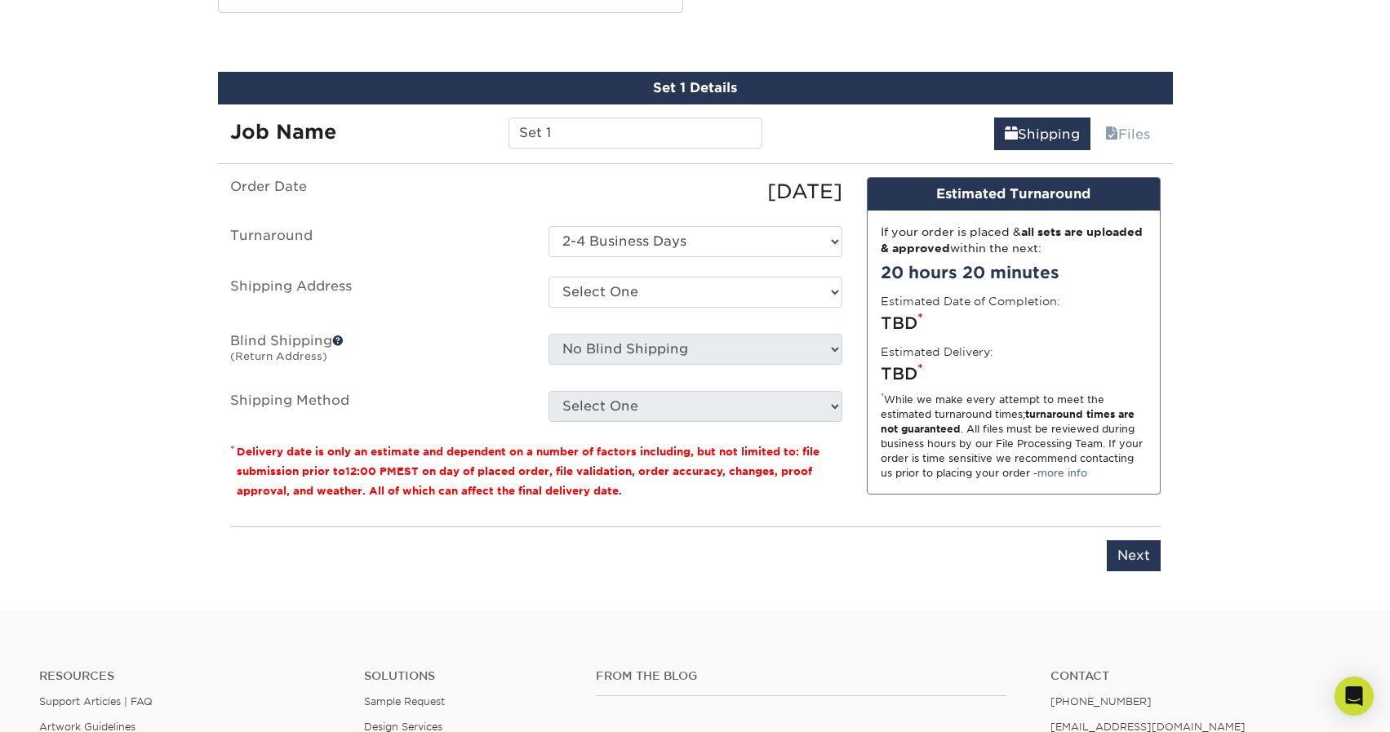
scroll to position [1589, 0]
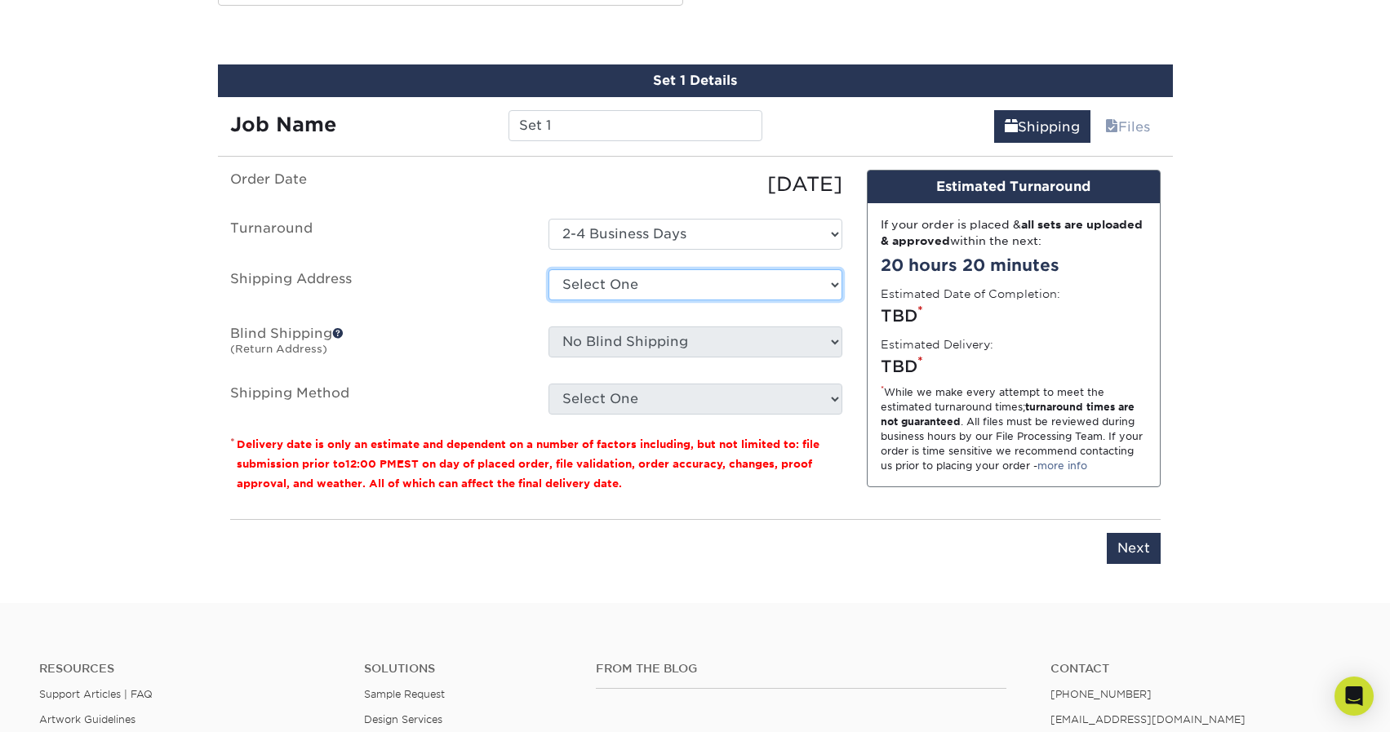
click at [593, 276] on select "Select One + Add New Address - Login" at bounding box center [695, 284] width 294 height 31
click at [548, 269] on select "Select One + Add New Address - Login" at bounding box center [695, 284] width 294 height 31
click at [579, 225] on select "Select One 2-4 Business Days" at bounding box center [695, 234] width 294 height 31
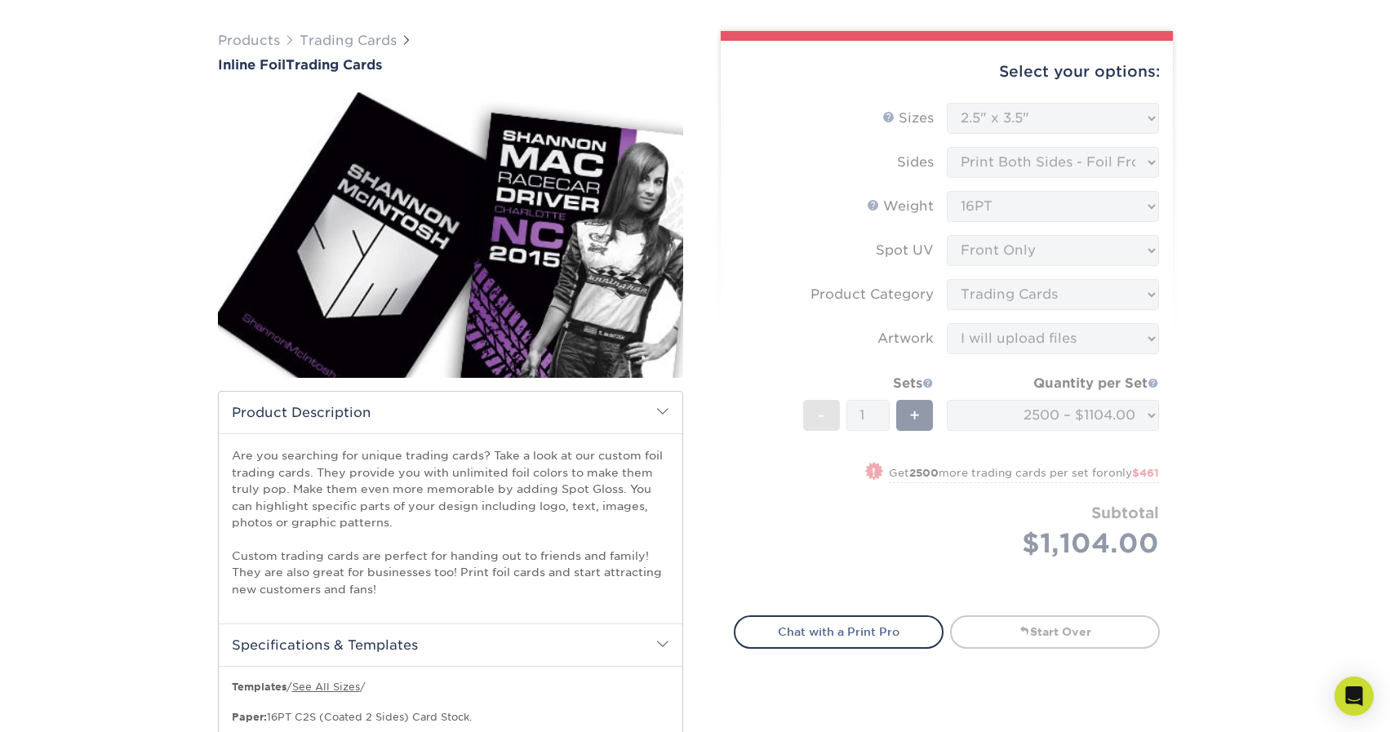
scroll to position [0, 0]
